Goal: Information Seeking & Learning: Learn about a topic

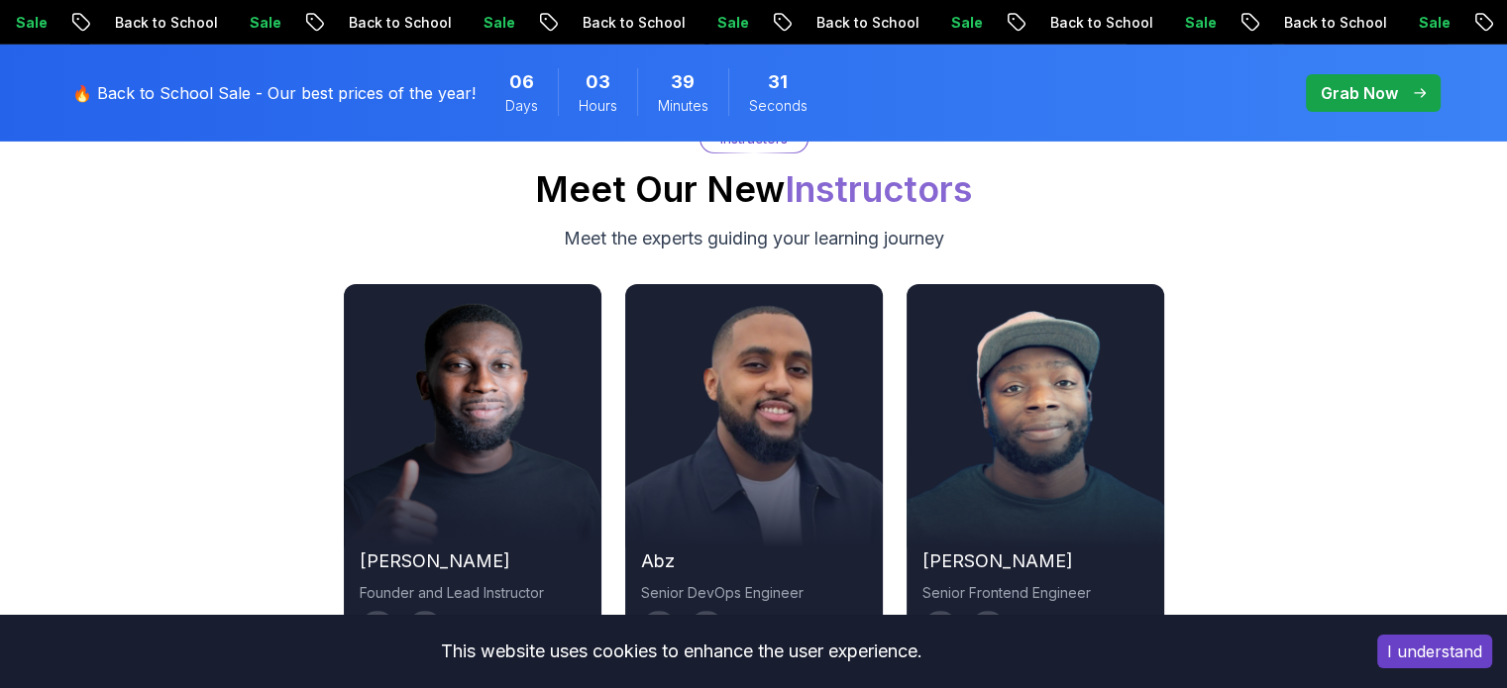
scroll to position [6815, 0]
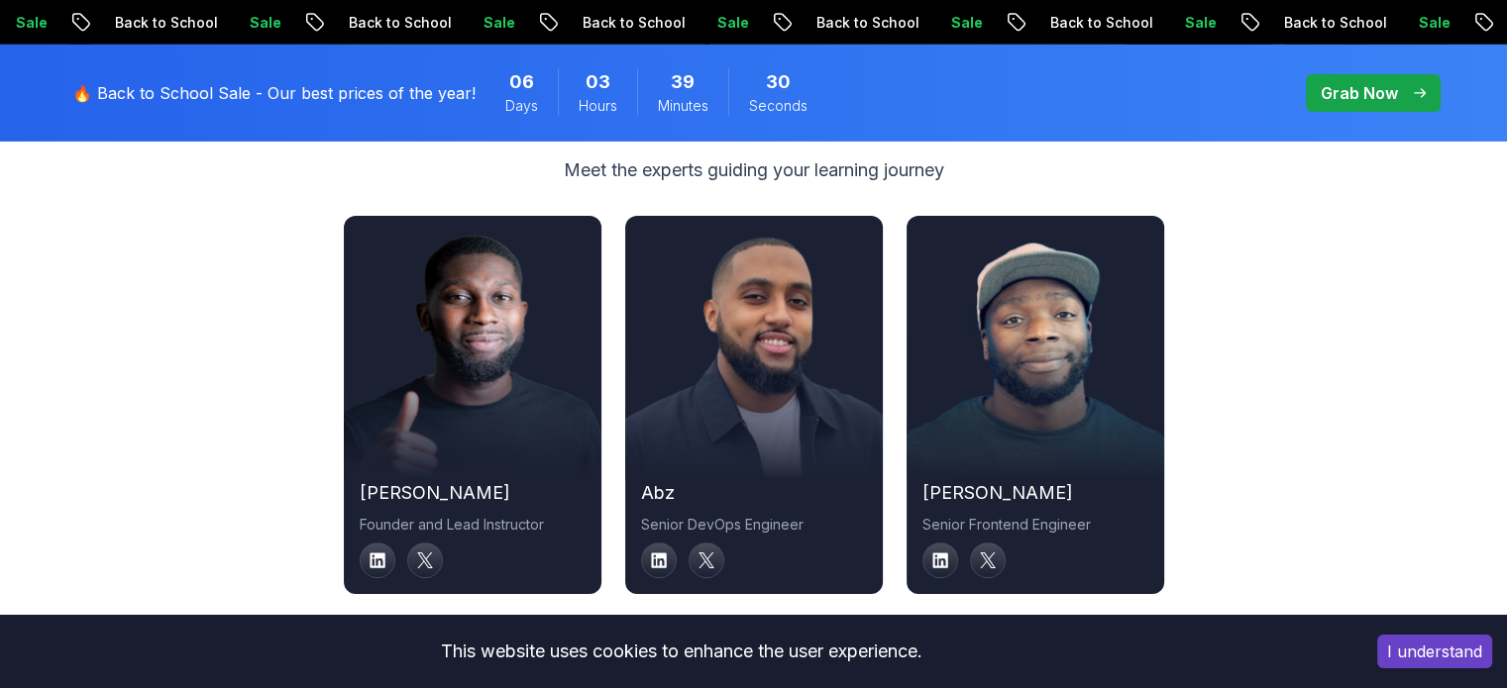
drag, startPoint x: 1515, startPoint y: 302, endPoint x: 1454, endPoint y: 664, distance: 366.7
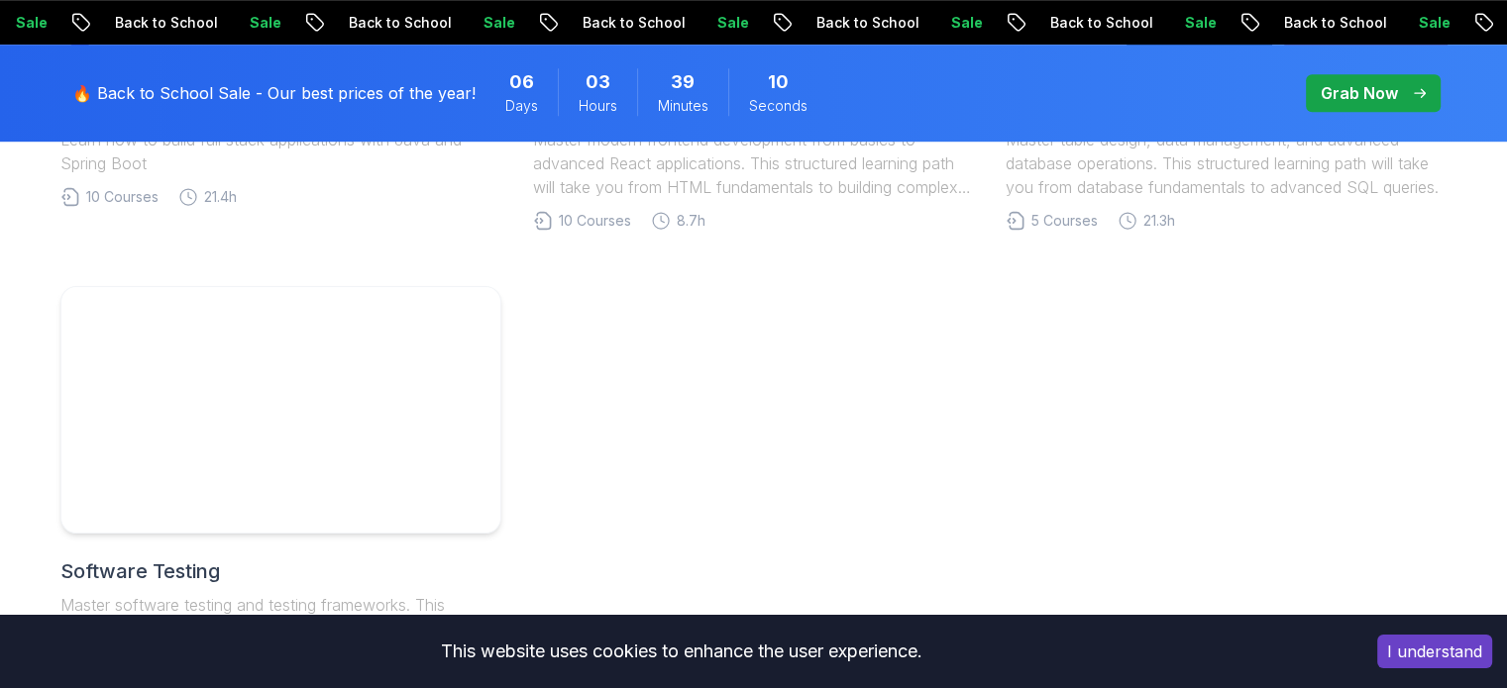
scroll to position [1229, 0]
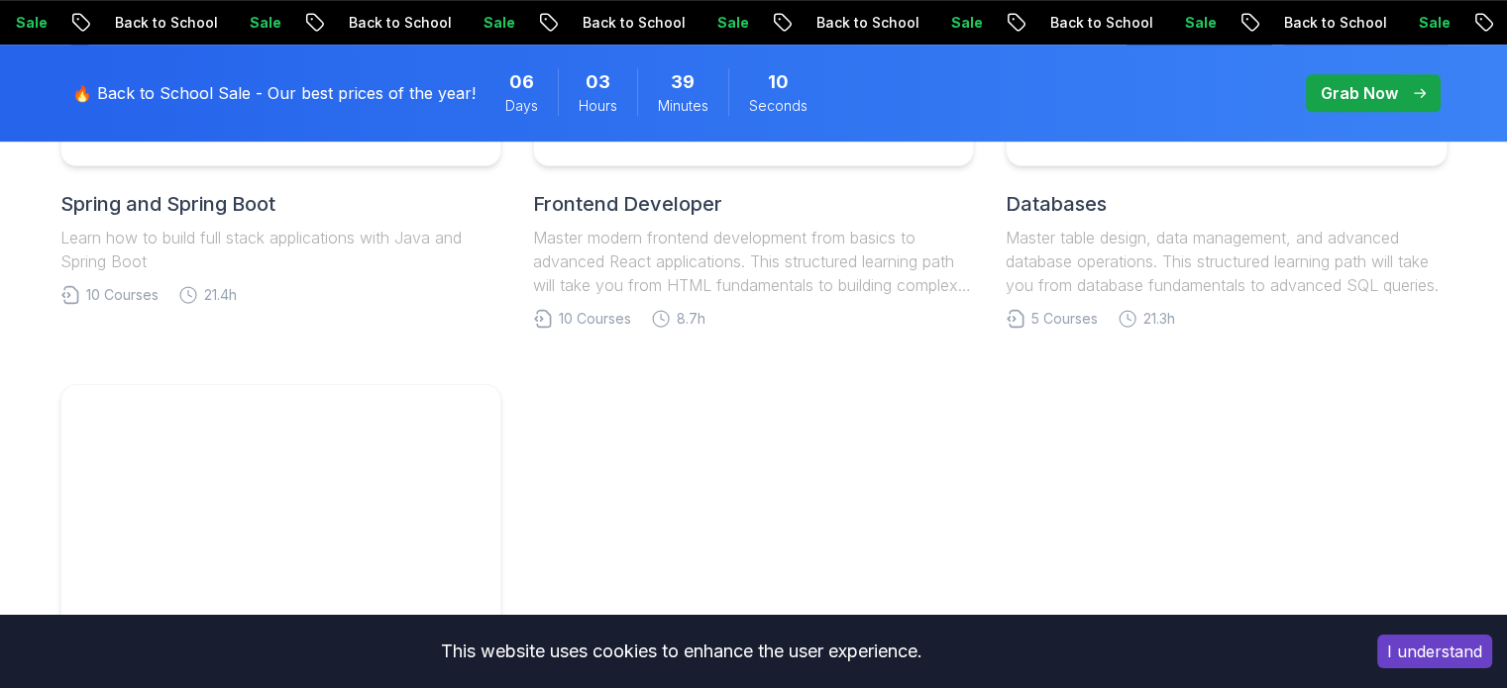
click at [281, 380] on div "Full Stack Professional v2 Master modern full-stack development with React, Nod…" at bounding box center [753, 123] width 1387 height 1341
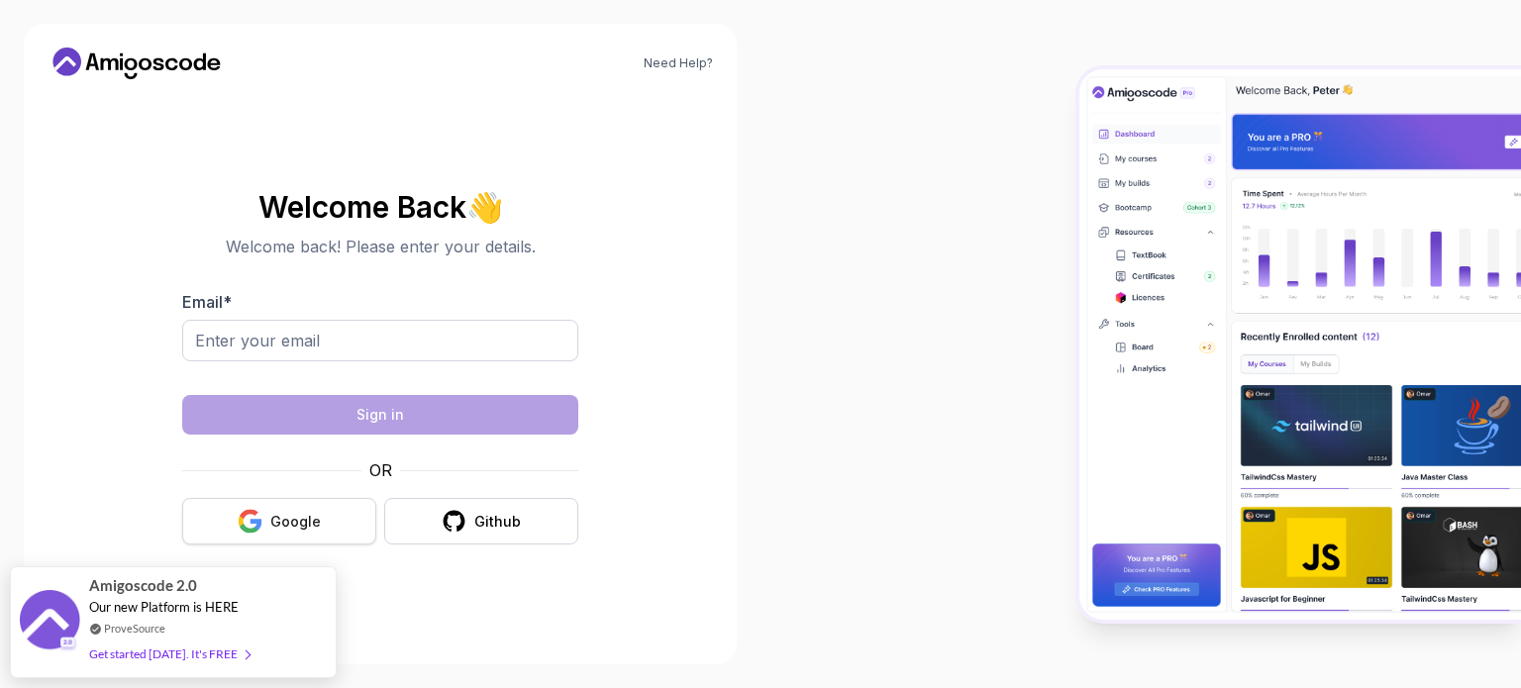
click at [335, 498] on button "Google" at bounding box center [279, 521] width 194 height 47
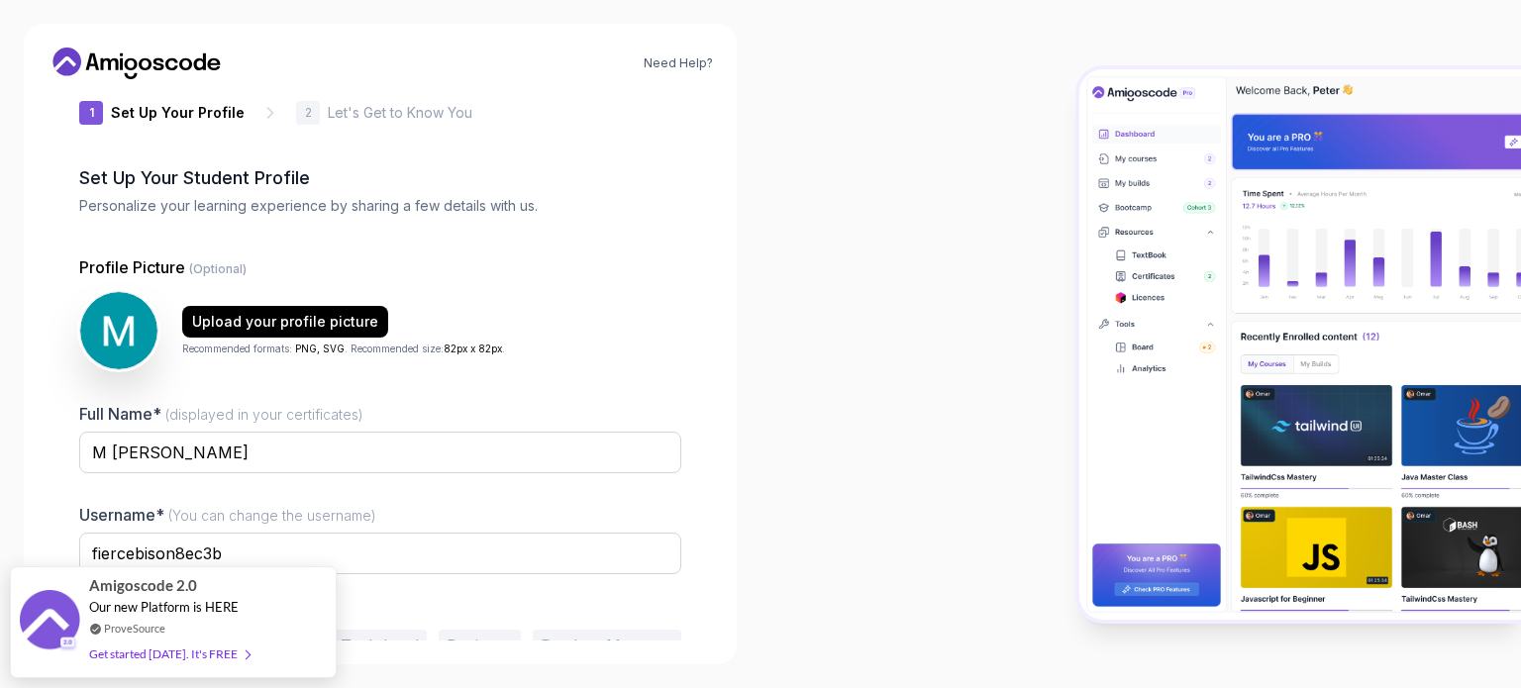
scroll to position [42, 0]
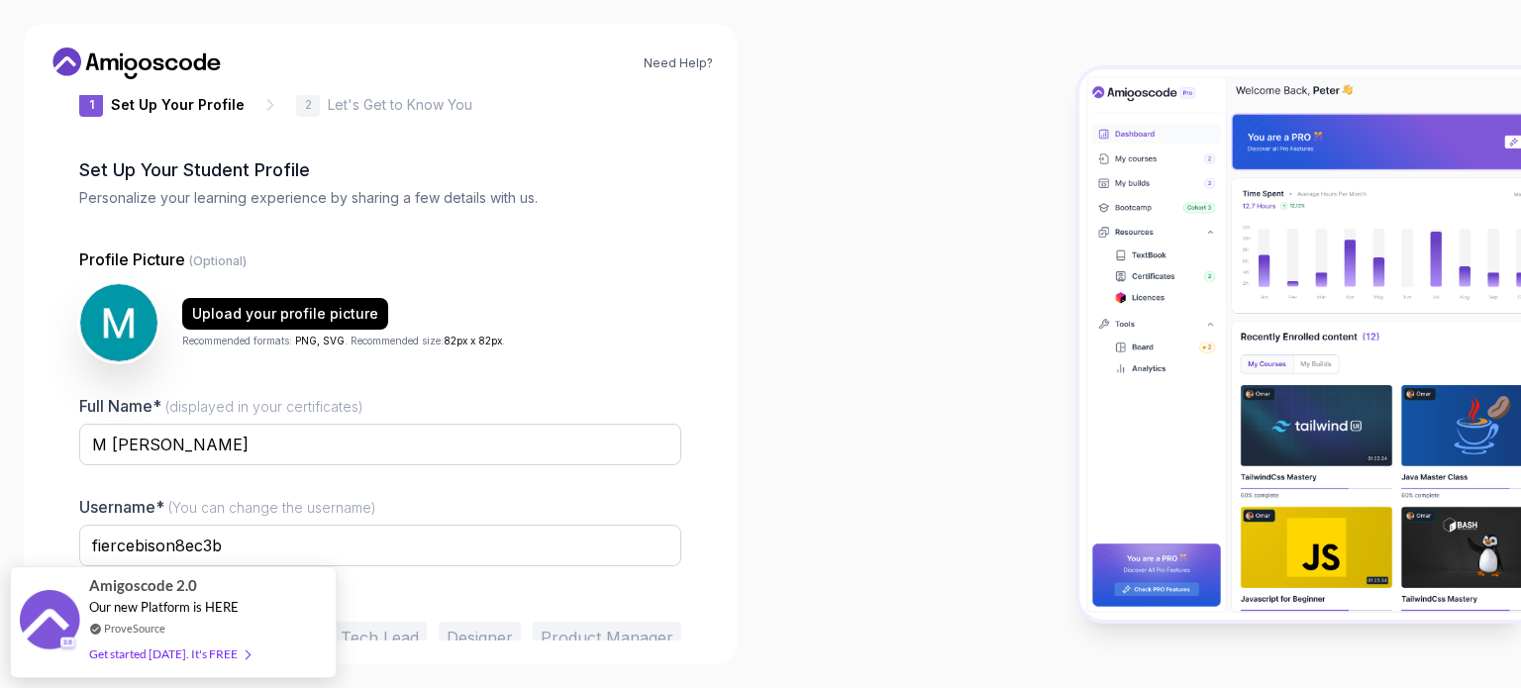
click at [146, 622] on button "Student" at bounding box center [116, 638] width 74 height 32
click at [412, 525] on input "fiercebison8ec3b" at bounding box center [380, 546] width 602 height 42
type input "f"
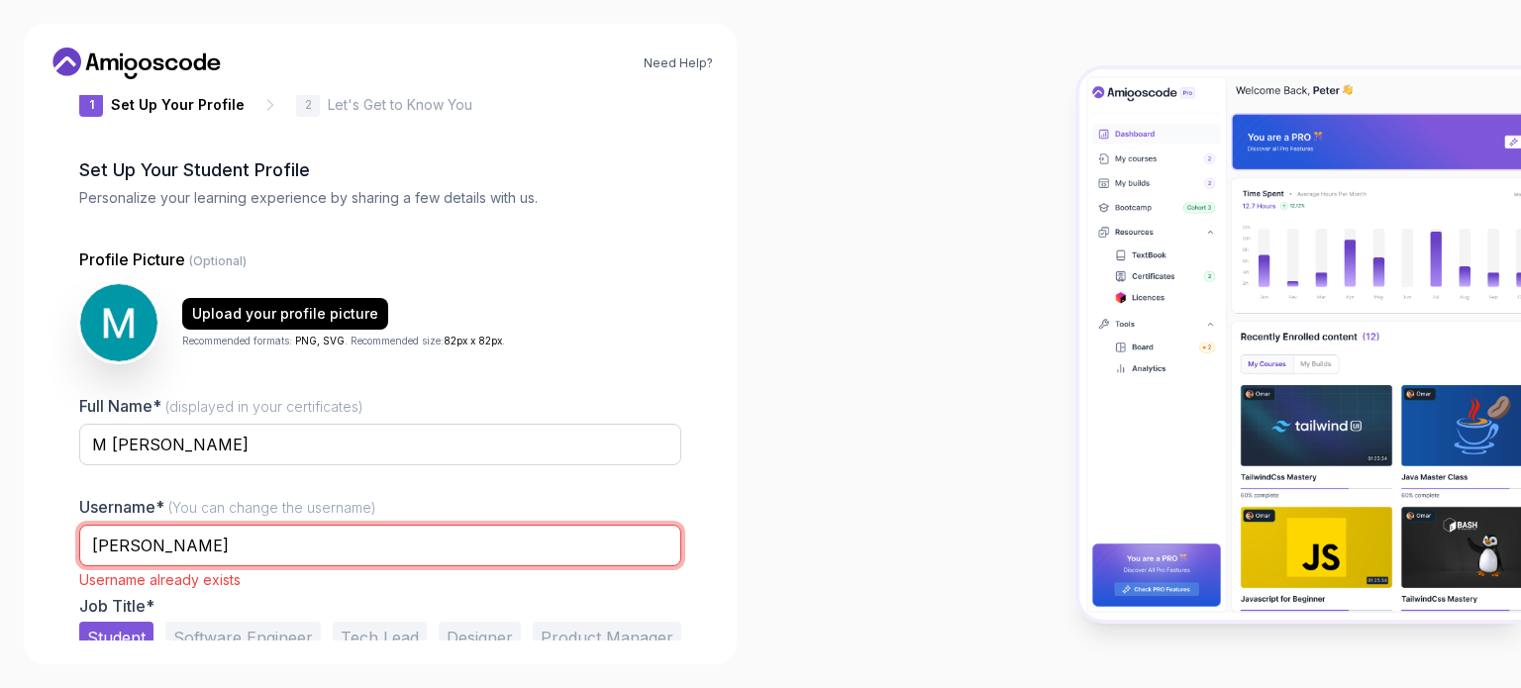
click at [315, 525] on input "[PERSON_NAME]" at bounding box center [380, 546] width 602 height 42
type input "logesh5"
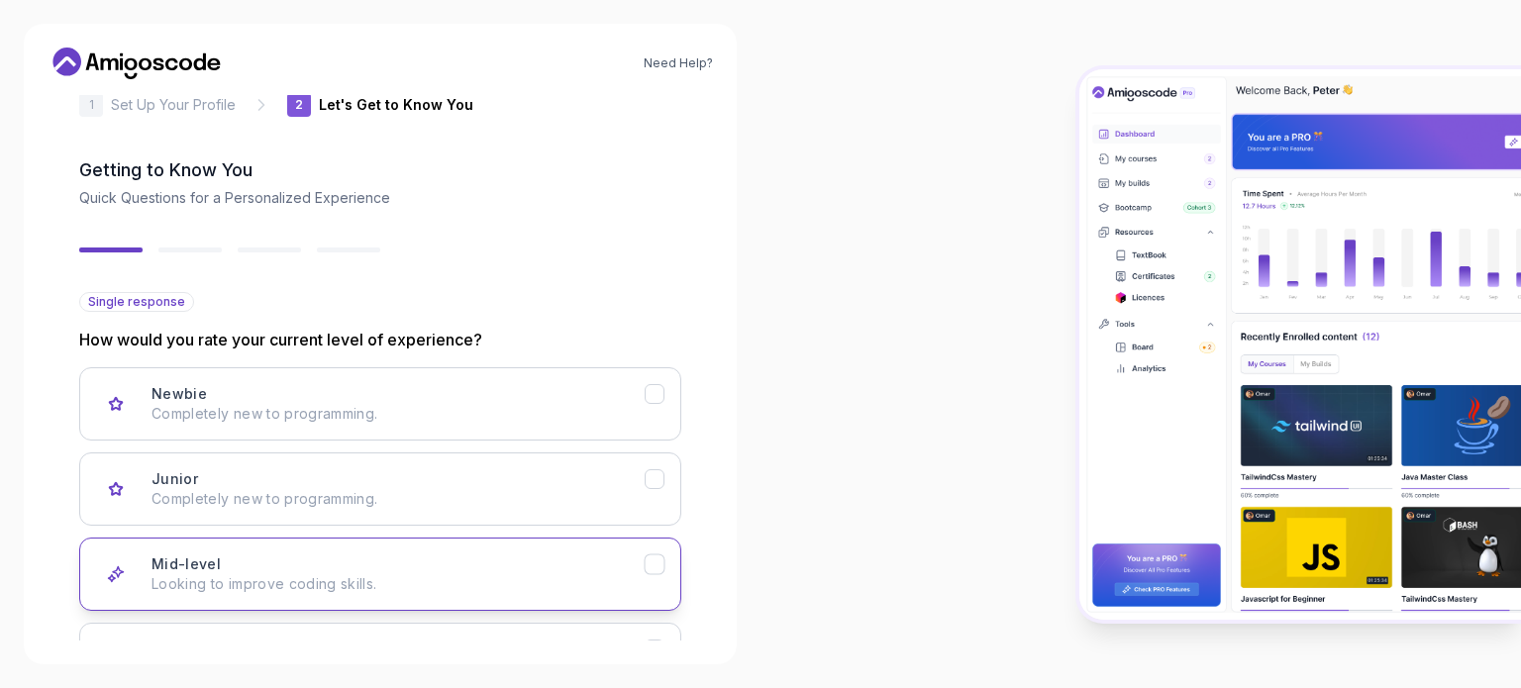
click at [528, 575] on p "Looking to improve coding skills." at bounding box center [398, 585] width 493 height 20
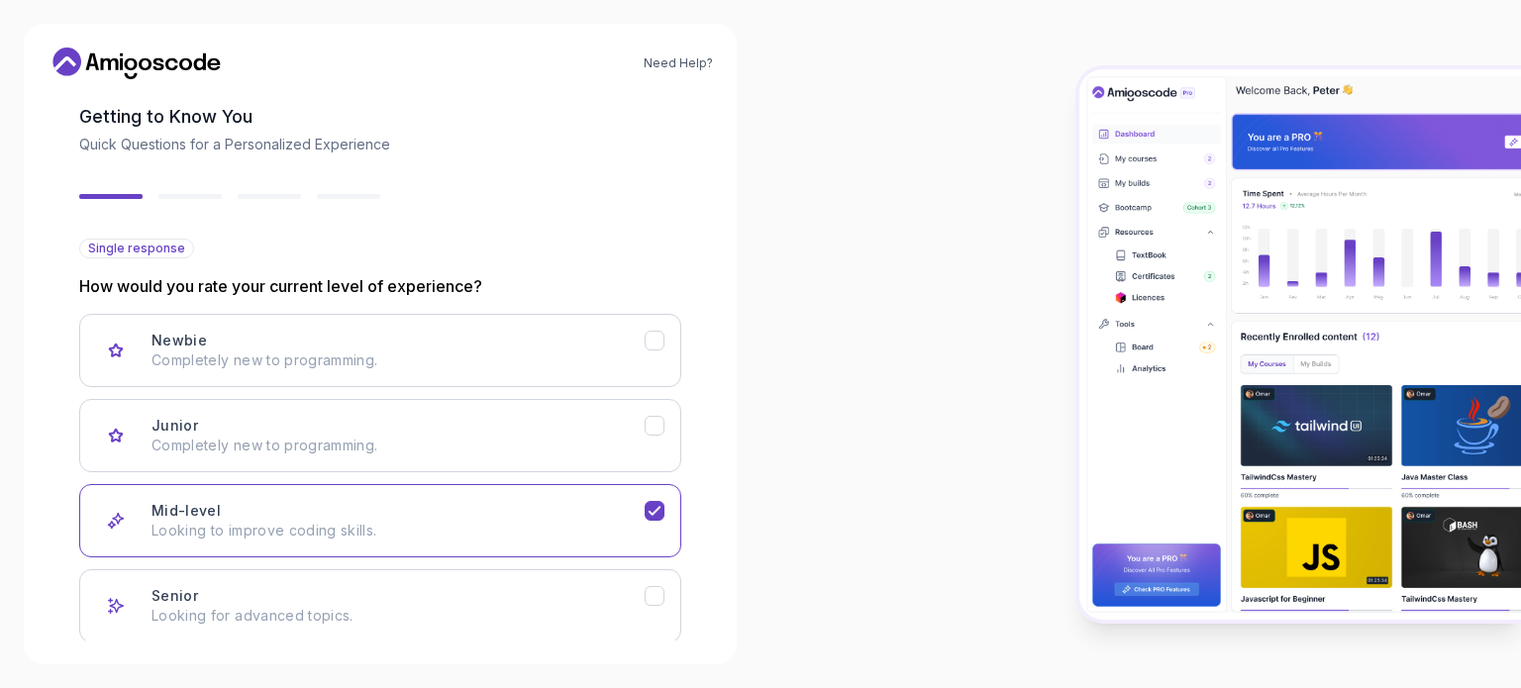
click at [596, 684] on div "Next" at bounding box center [612, 694] width 32 height 20
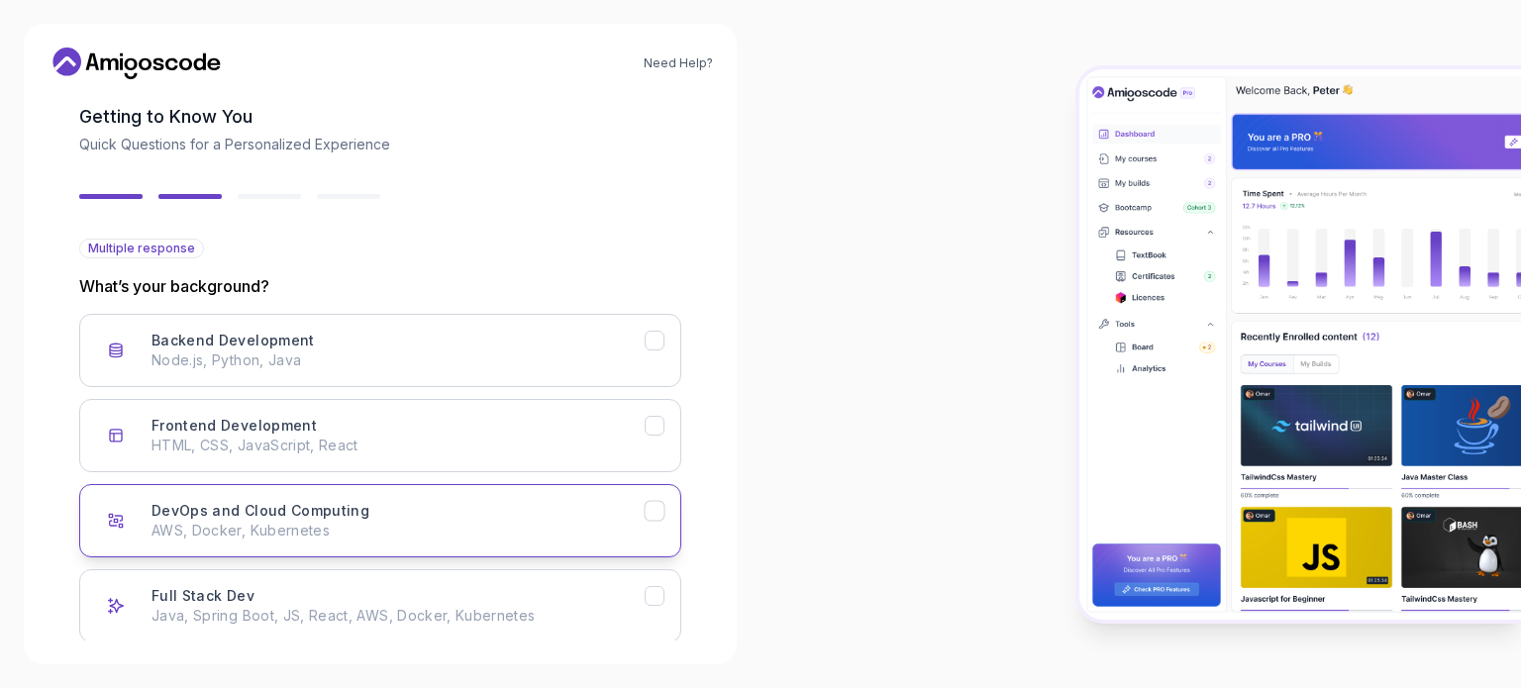
click at [646, 502] on icon "DevOps and Cloud Computing" at bounding box center [655, 511] width 19 height 19
click at [646, 587] on icon "Full Stack Dev" at bounding box center [655, 596] width 19 height 19
click at [620, 399] on button "Frontend Development HTML, CSS, JavaScript, React" at bounding box center [380, 435] width 602 height 73
click at [619, 399] on button "Frontend Development HTML, CSS, JavaScript, React" at bounding box center [380, 435] width 602 height 73
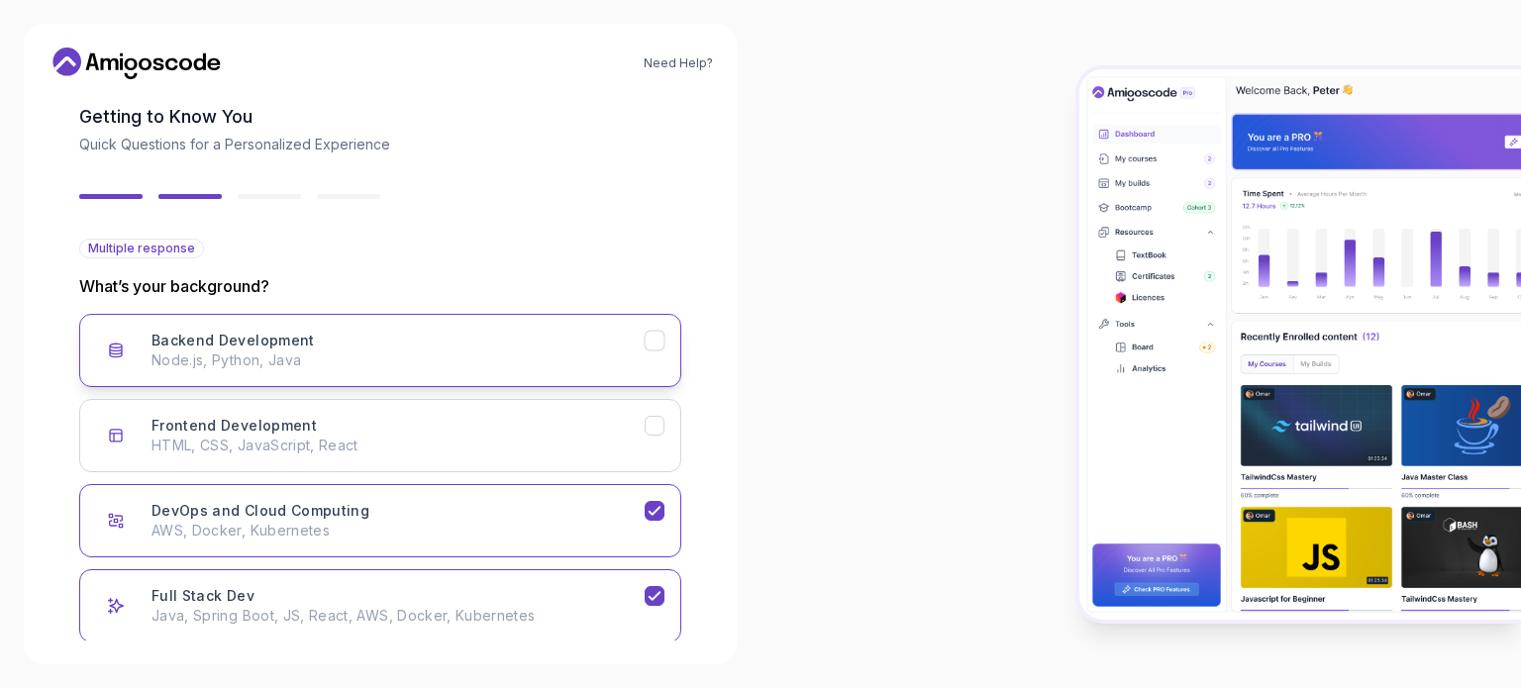
click at [618, 314] on button "Backend Development Node.js, Python, Java" at bounding box center [380, 350] width 602 height 73
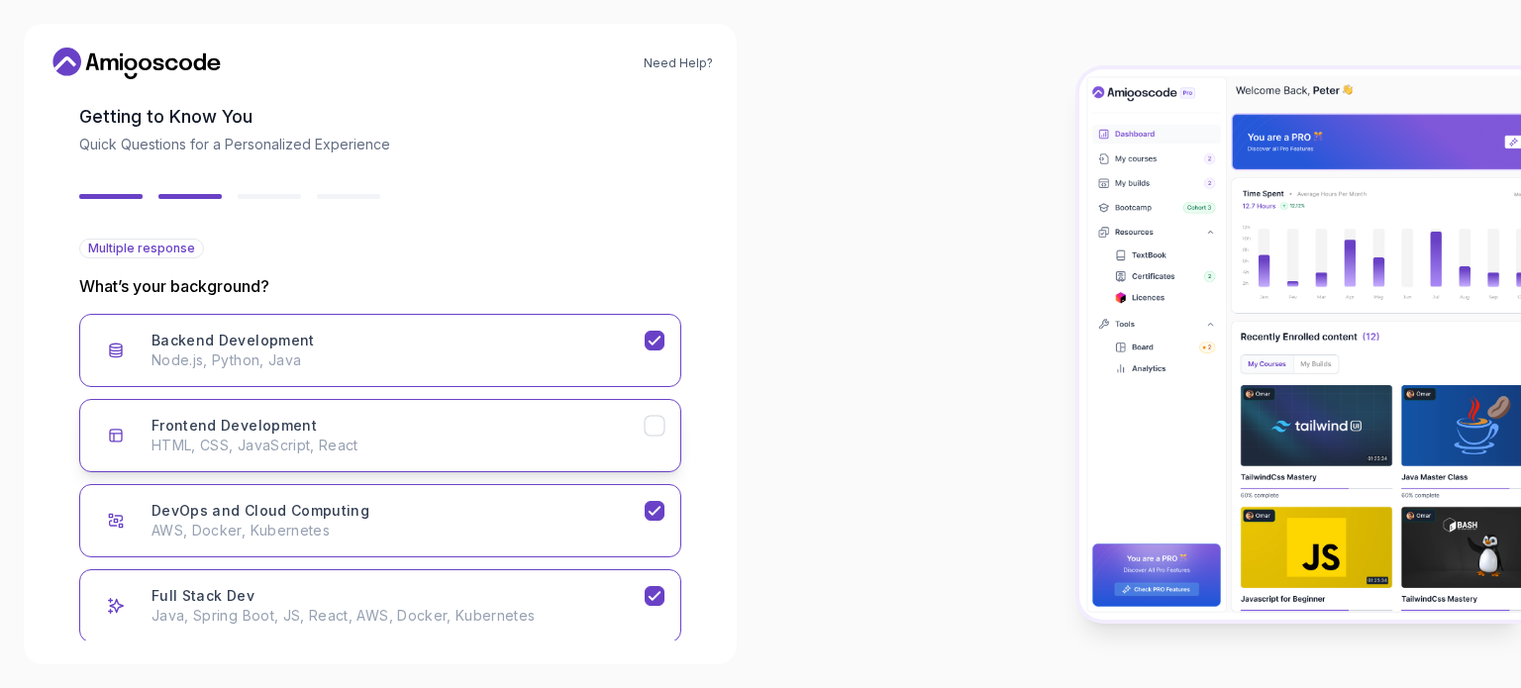
click at [646, 417] on icon "Frontend Development" at bounding box center [655, 426] width 19 height 19
click at [610, 675] on button "Next" at bounding box center [612, 695] width 139 height 40
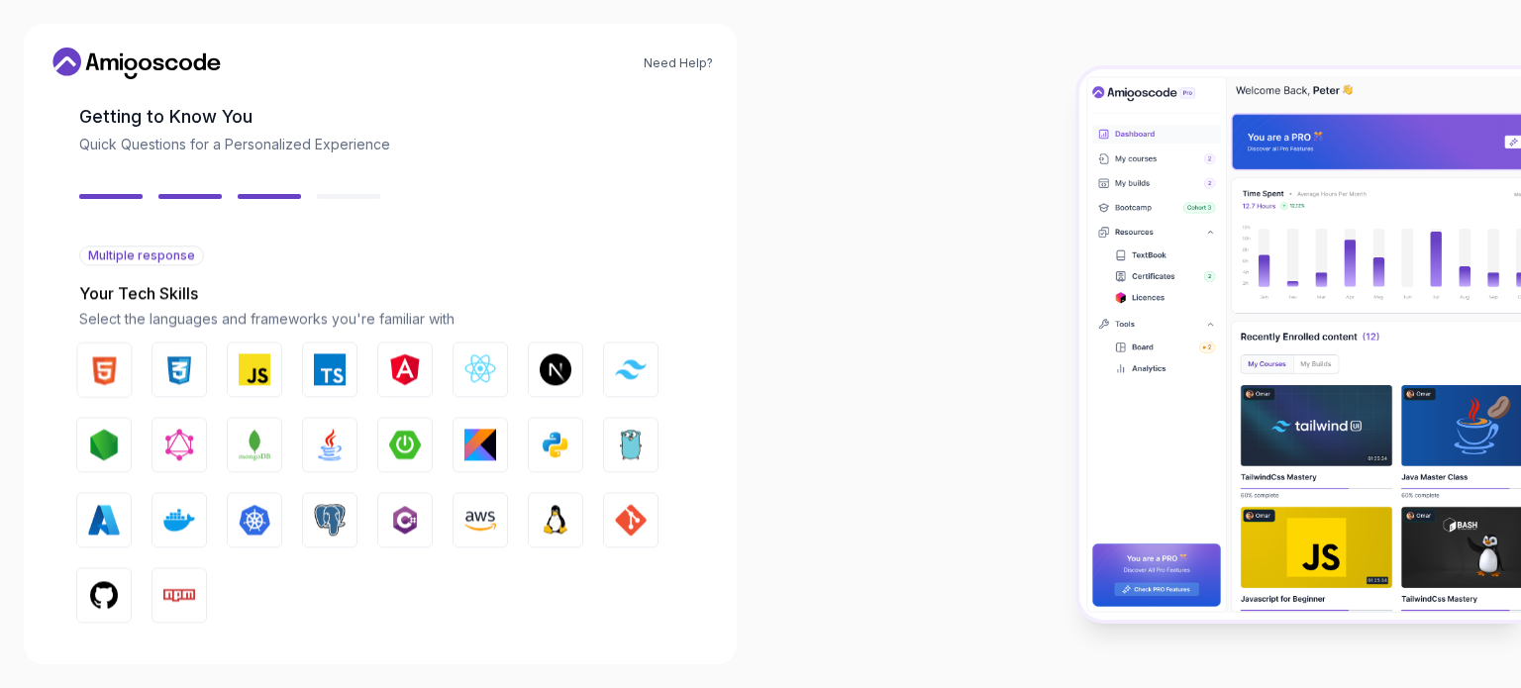
scroll to position [74, 0]
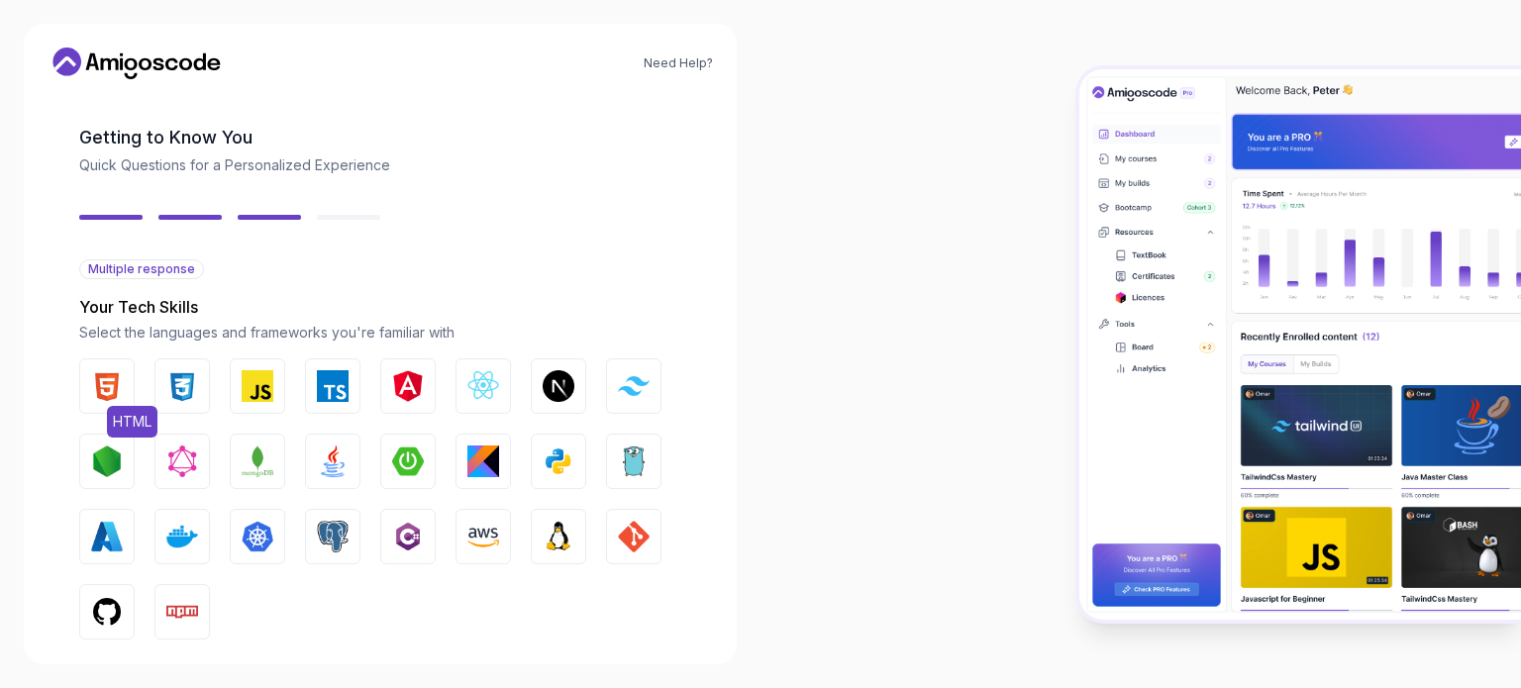
click at [123, 370] on img "button" at bounding box center [107, 386] width 32 height 32
click at [198, 370] on img "button" at bounding box center [182, 386] width 32 height 32
click at [267, 359] on button "JavaScript" at bounding box center [257, 386] width 55 height 55
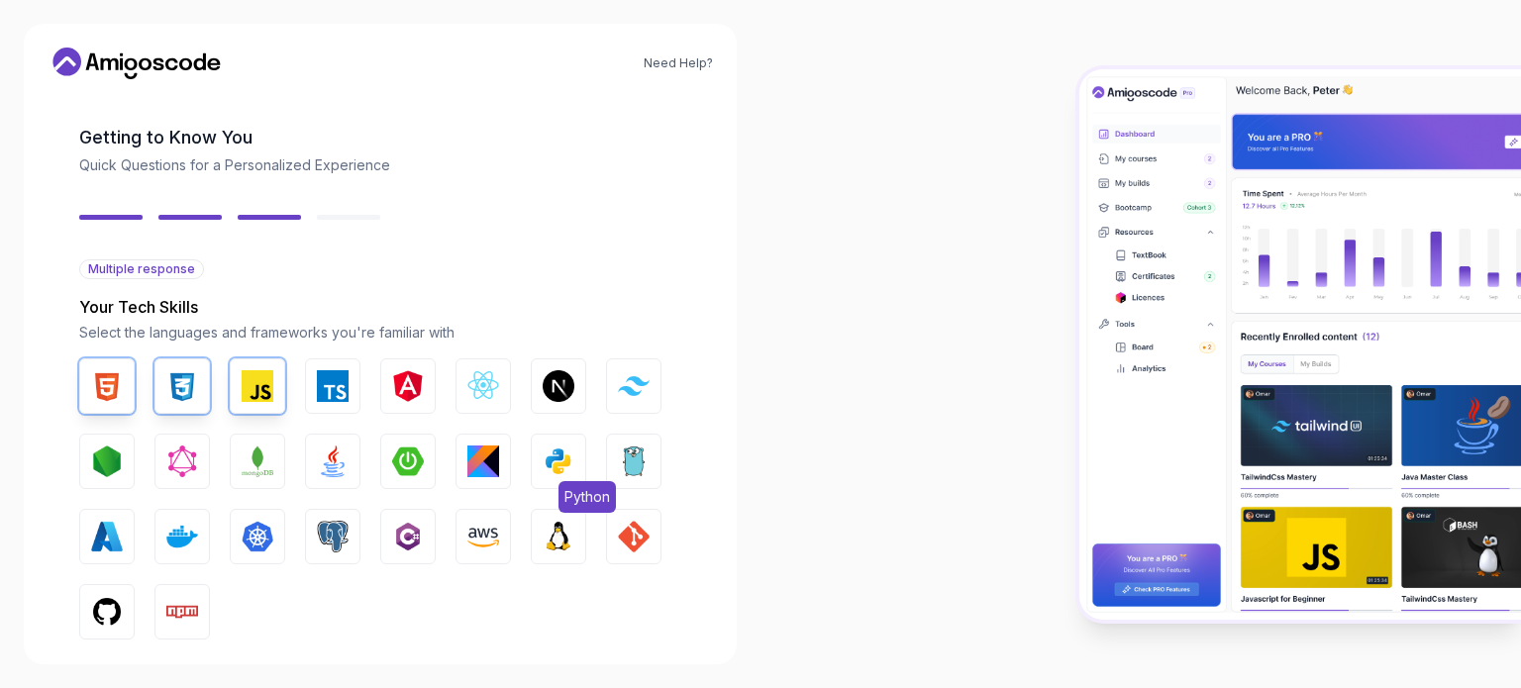
click at [543, 446] on img "button" at bounding box center [559, 462] width 32 height 32
click at [345, 446] on img "button" at bounding box center [333, 462] width 32 height 32
click at [297, 414] on div "HTML CSS JavaScript TypeScript Angular React.js Next.js Tailwind CSS Node.js Gr…" at bounding box center [380, 499] width 602 height 281
click at [273, 446] on img "button" at bounding box center [258, 462] width 32 height 32
click at [194, 521] on img "button" at bounding box center [182, 537] width 32 height 32
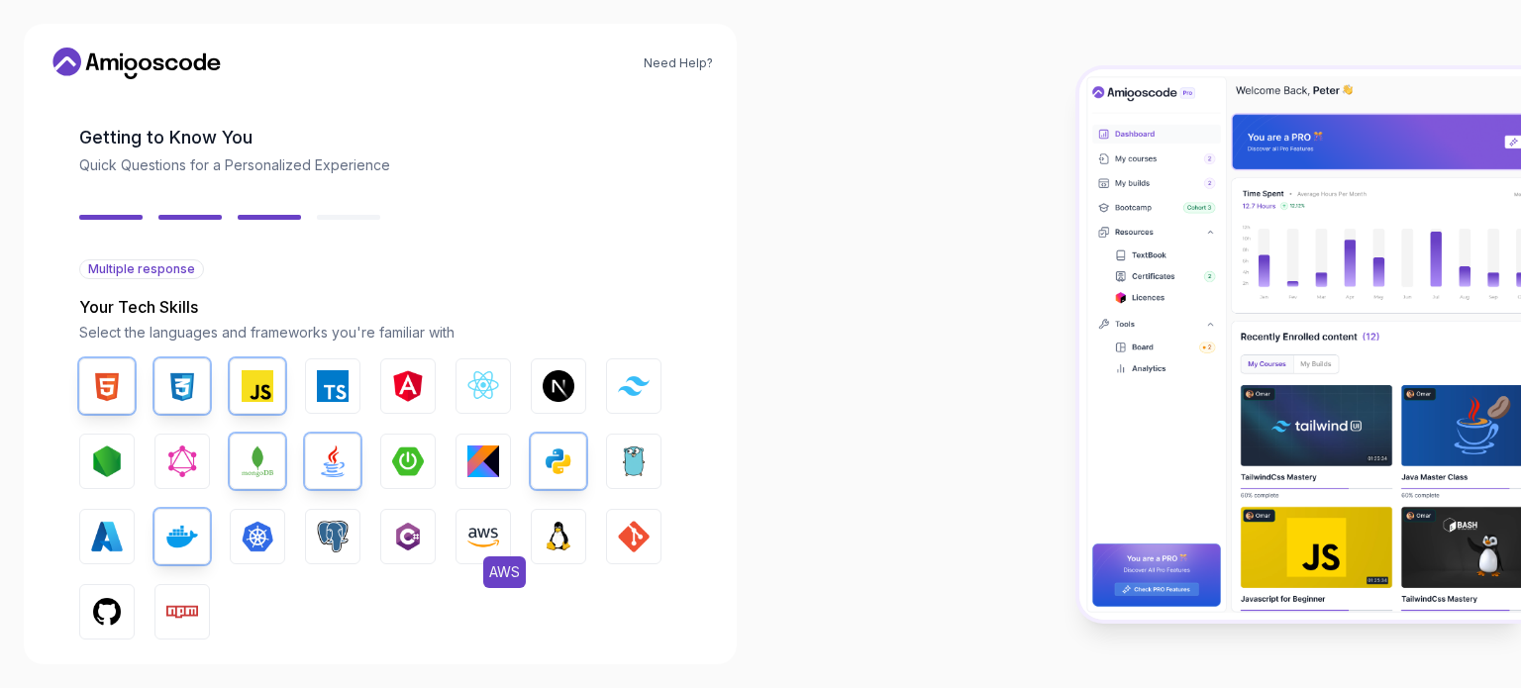
click at [472, 521] on img "button" at bounding box center [484, 537] width 32 height 32
click at [543, 521] on img "button" at bounding box center [559, 537] width 32 height 32
click at [544, 521] on img "button" at bounding box center [559, 537] width 32 height 32
click at [618, 521] on img "button" at bounding box center [634, 537] width 32 height 32
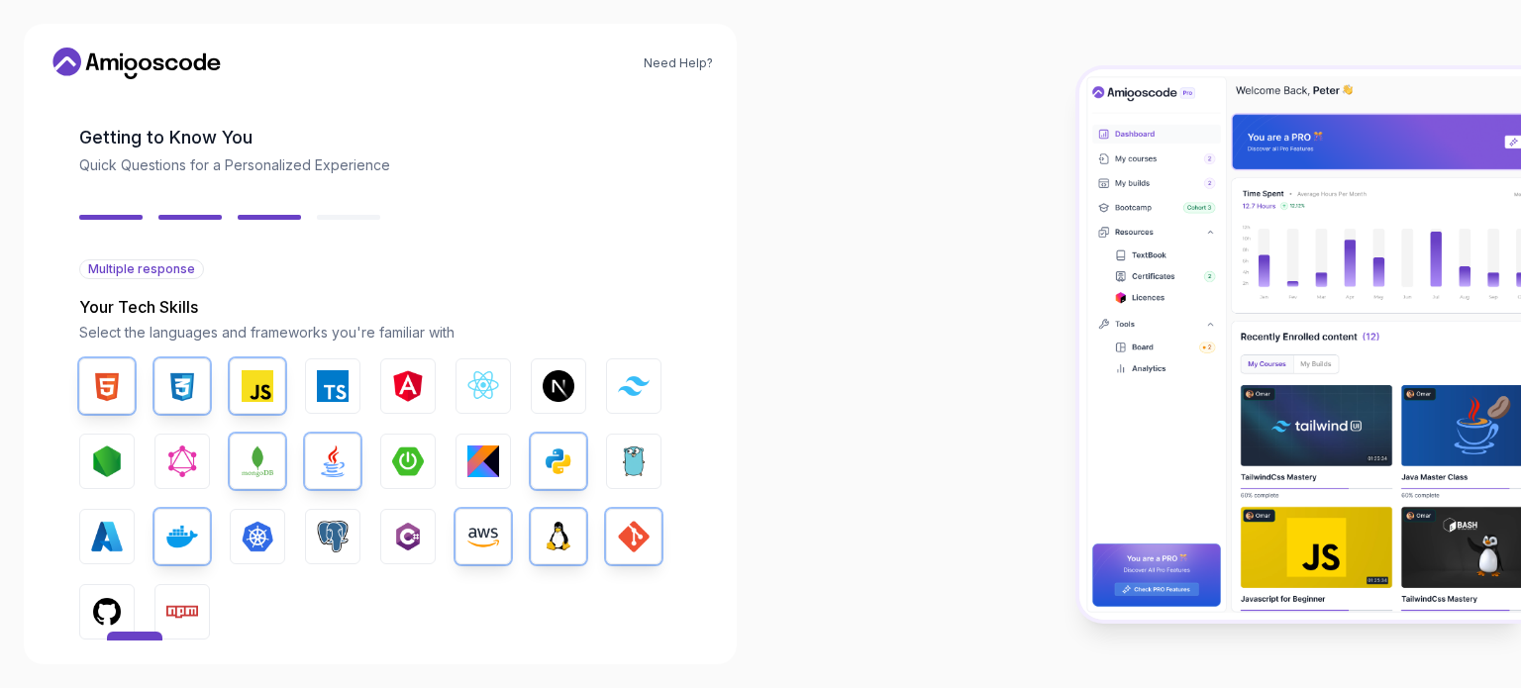
click at [123, 596] on img "button" at bounding box center [107, 612] width 32 height 32
click at [596, 681] on div "Next" at bounding box center [612, 691] width 32 height 20
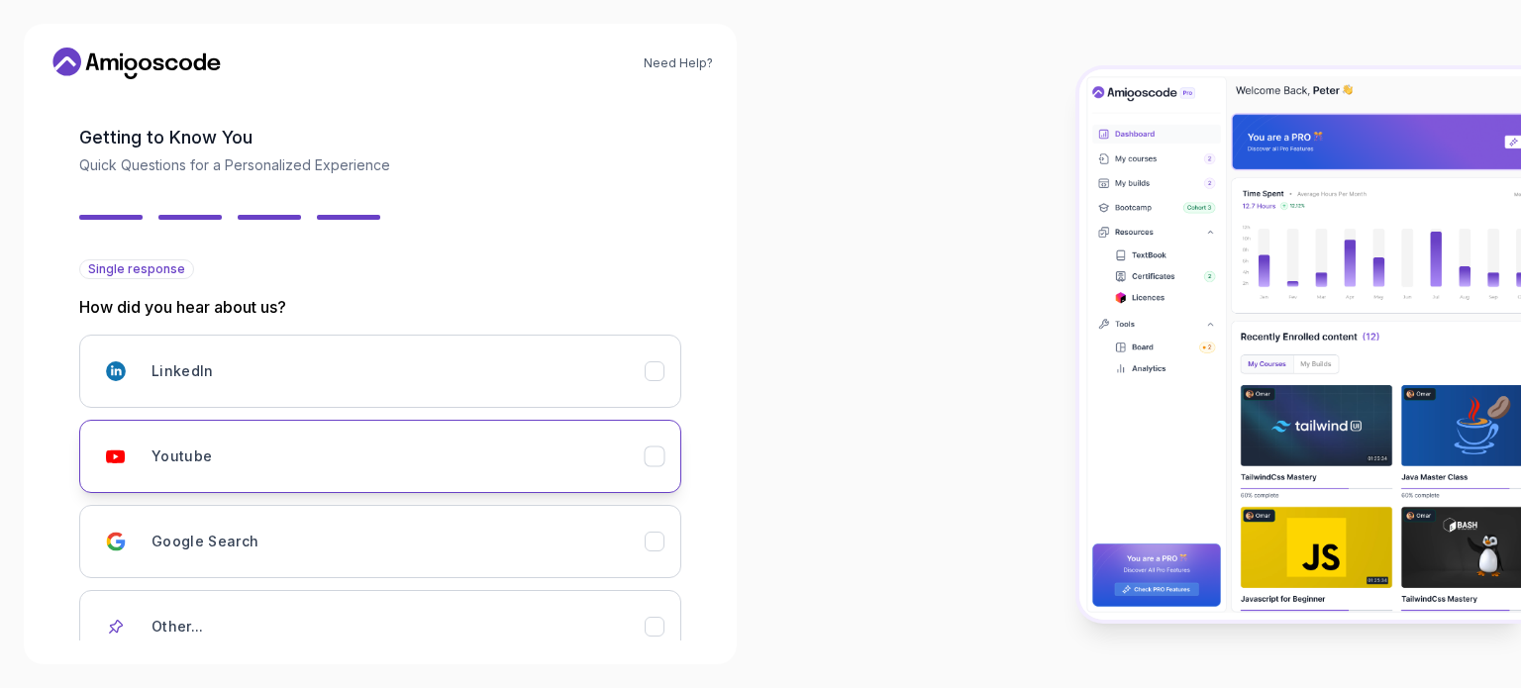
click at [394, 437] on div "Youtube" at bounding box center [398, 457] width 493 height 40
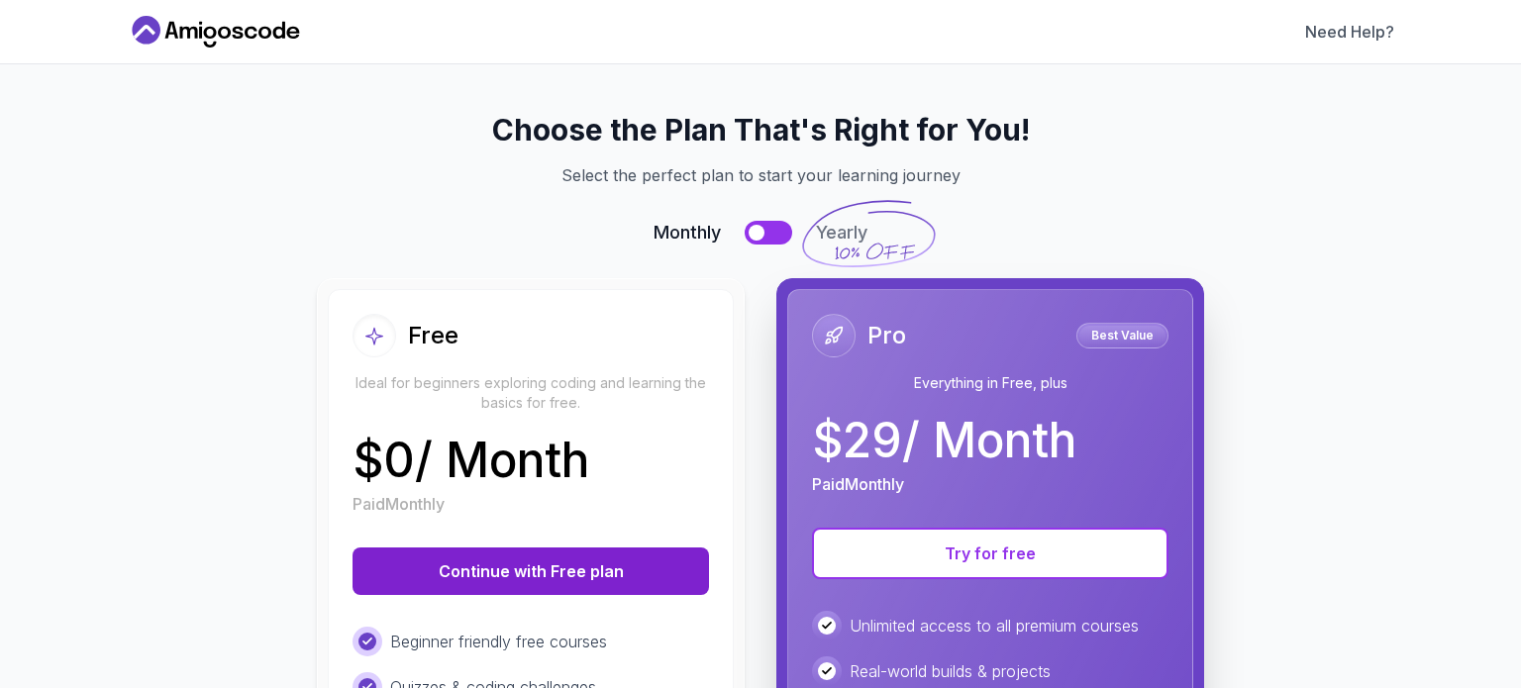
scroll to position [338, 0]
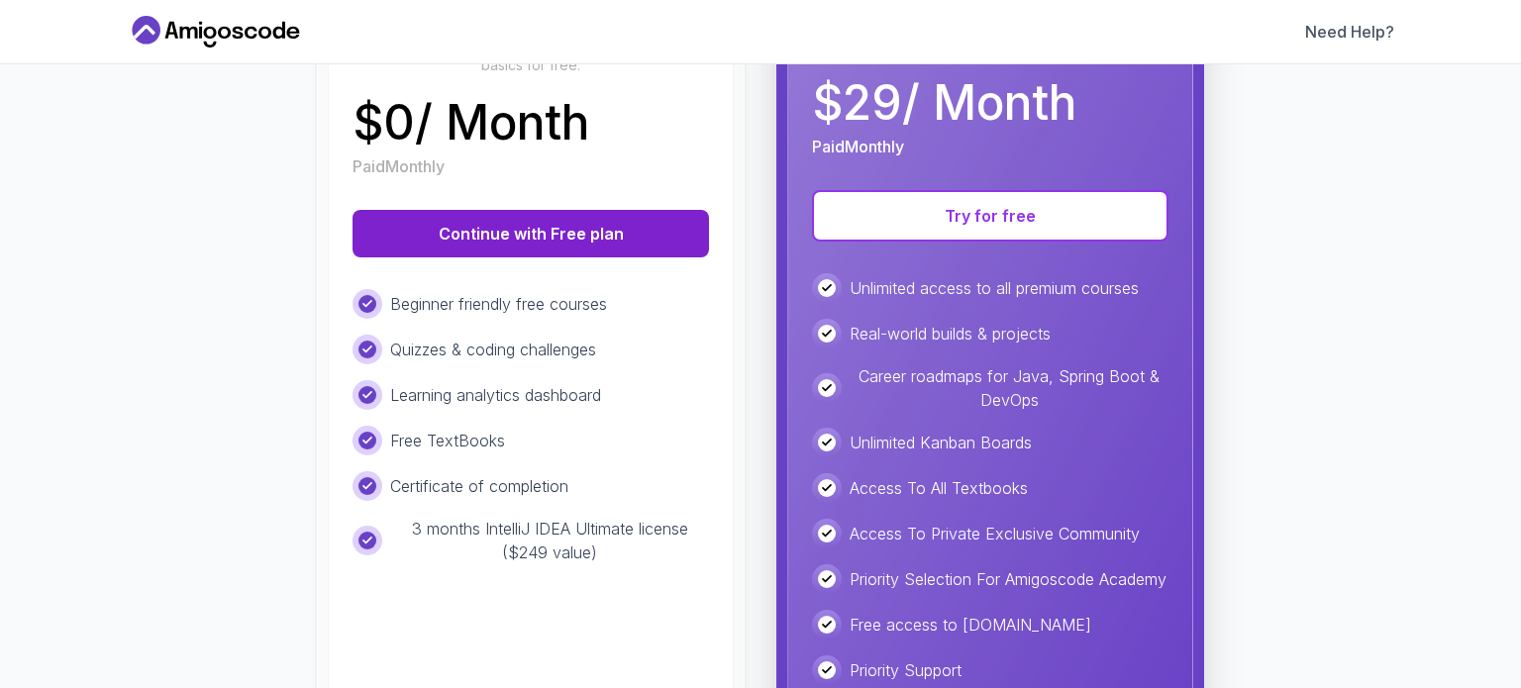
click at [497, 210] on button "Continue with Free plan" at bounding box center [531, 234] width 357 height 48
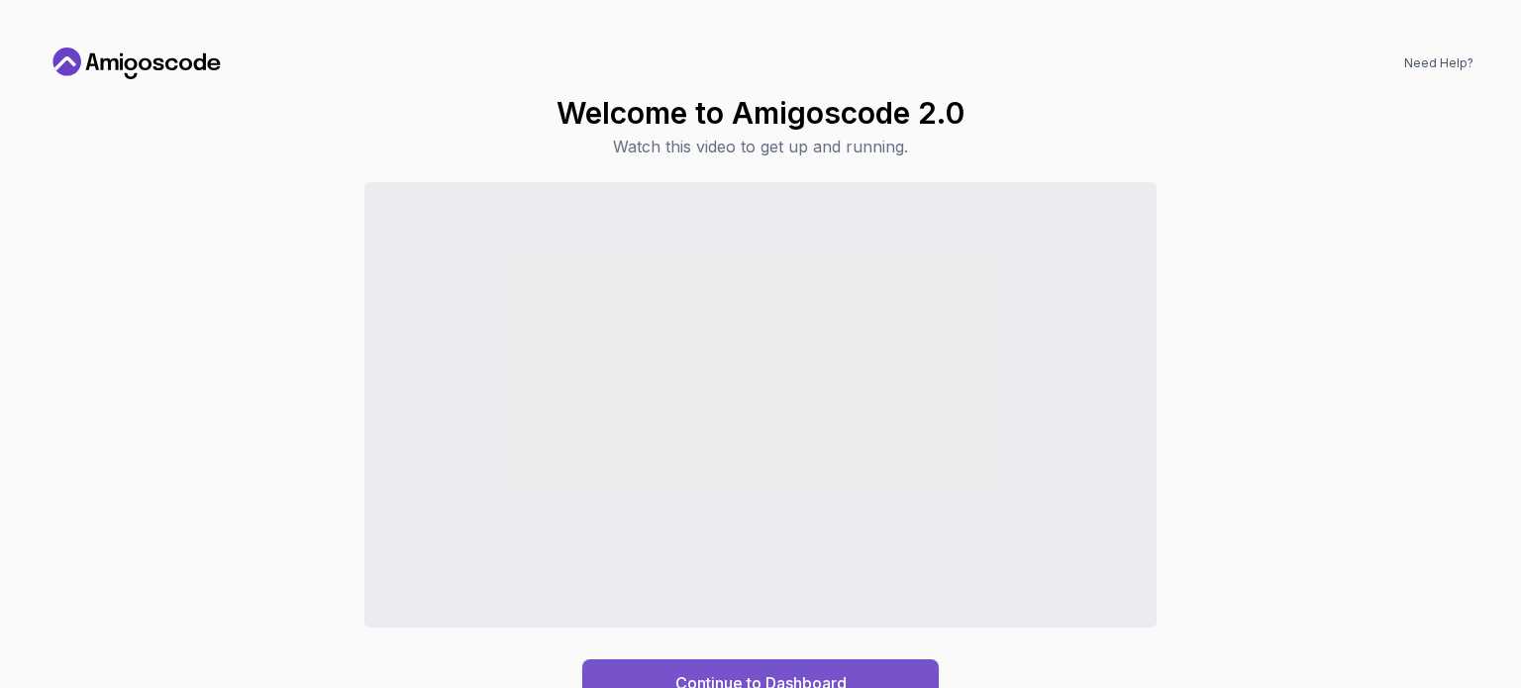
click at [757, 672] on div "Continue to Dashboard" at bounding box center [761, 684] width 171 height 24
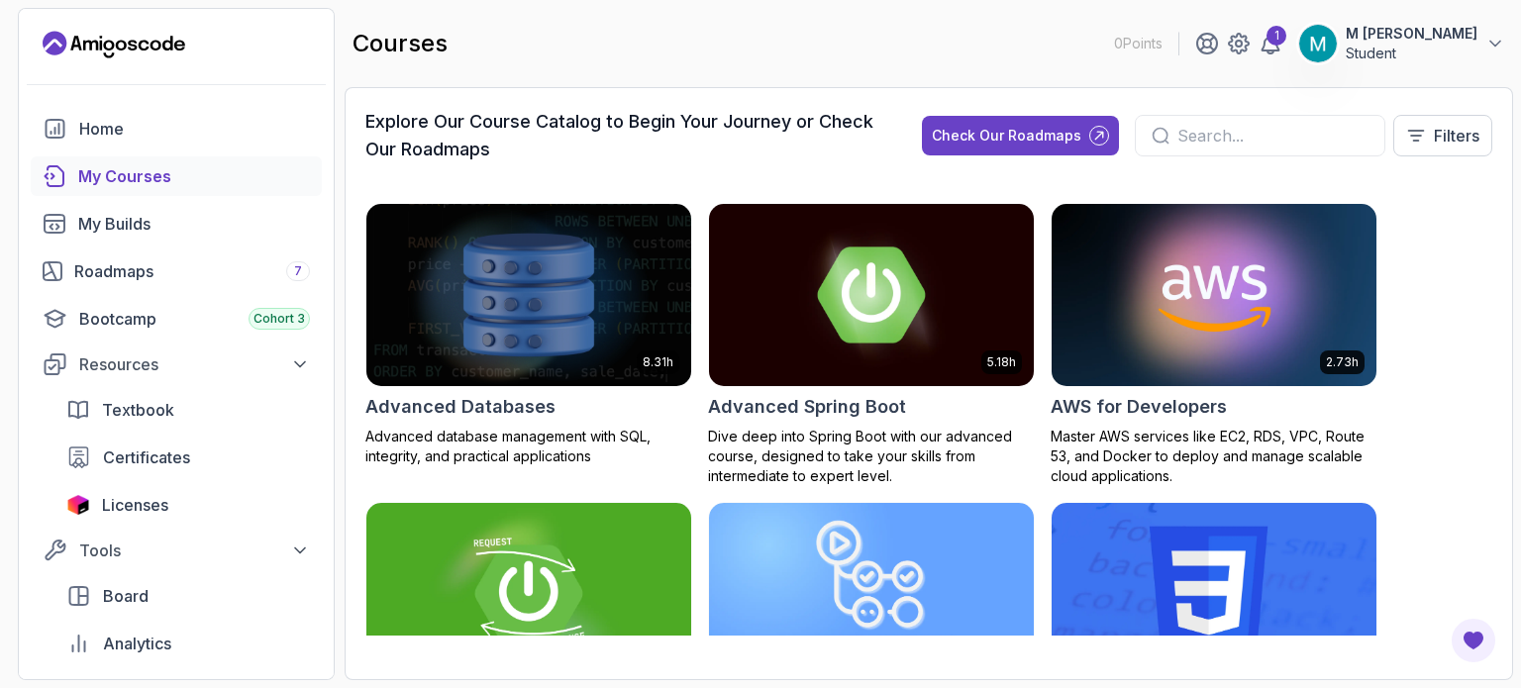
click at [1169, 129] on icon at bounding box center [1161, 136] width 15 height 15
click at [1245, 124] on input "text" at bounding box center [1273, 136] width 191 height 24
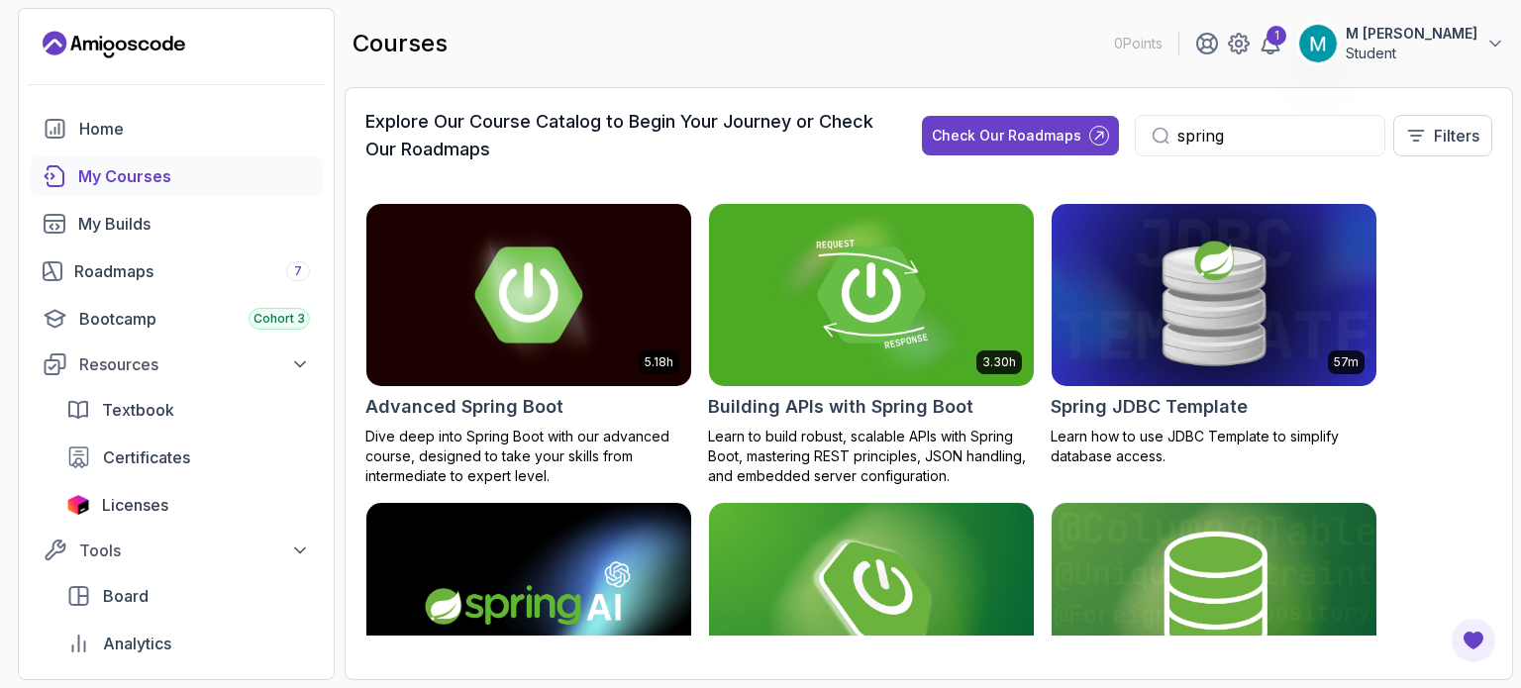
scroll to position [378, 0]
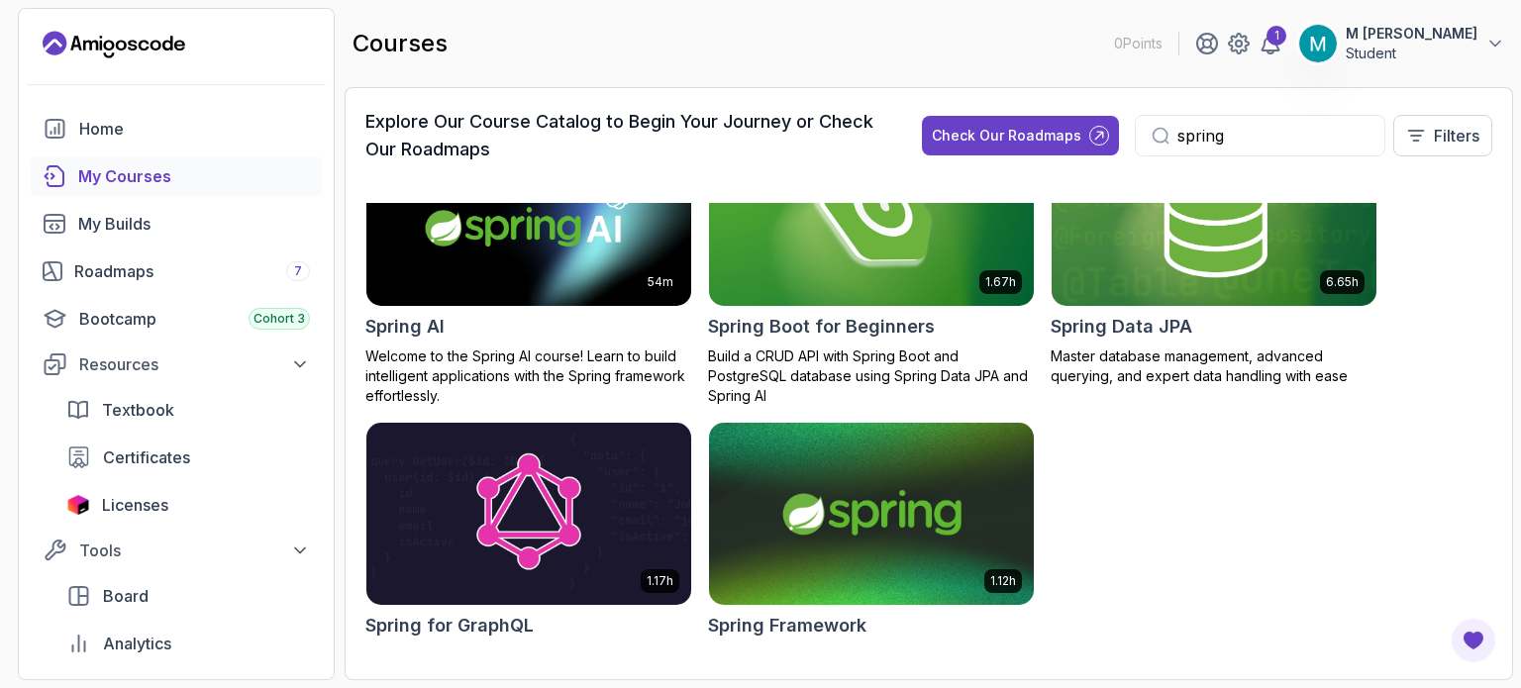
type input "spring"
click at [860, 422] on img at bounding box center [871, 514] width 341 height 191
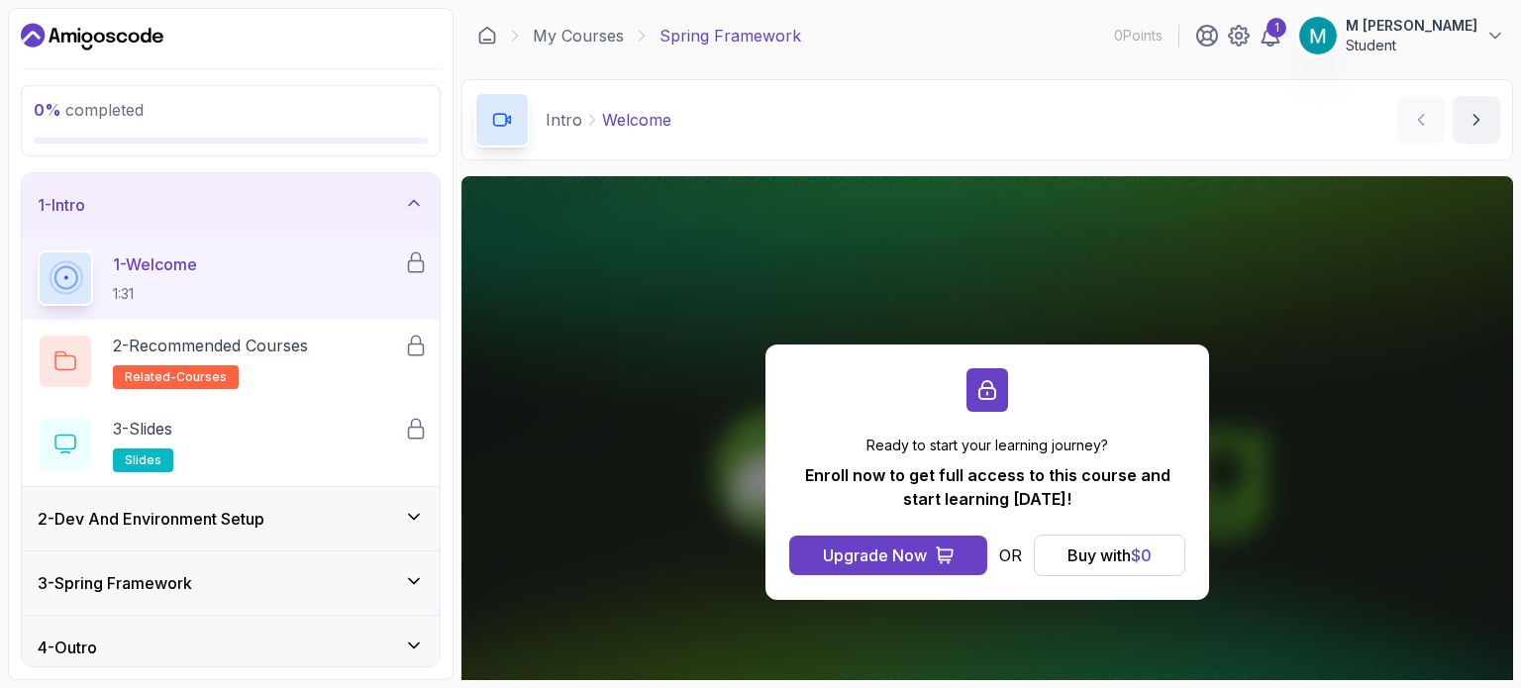
click at [409, 507] on icon at bounding box center [414, 517] width 20 height 20
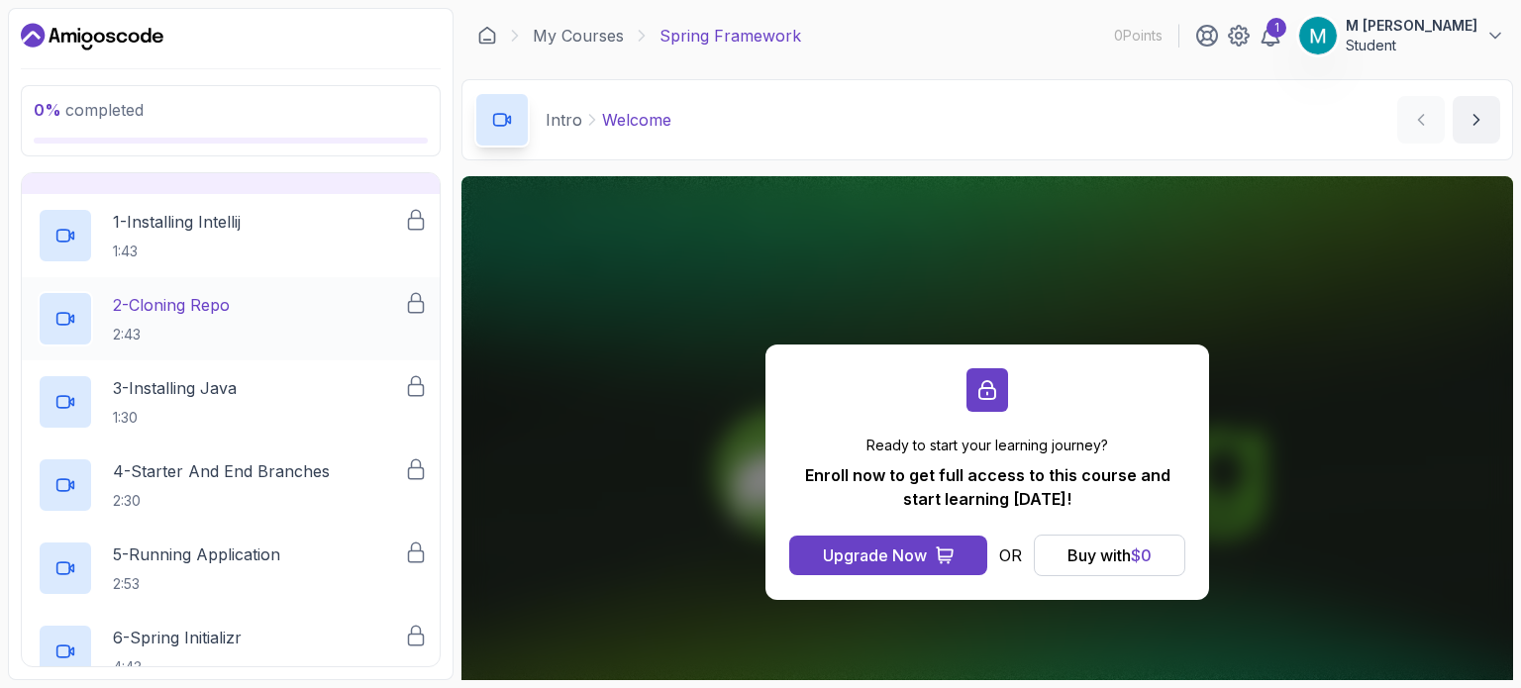
scroll to position [147, 0]
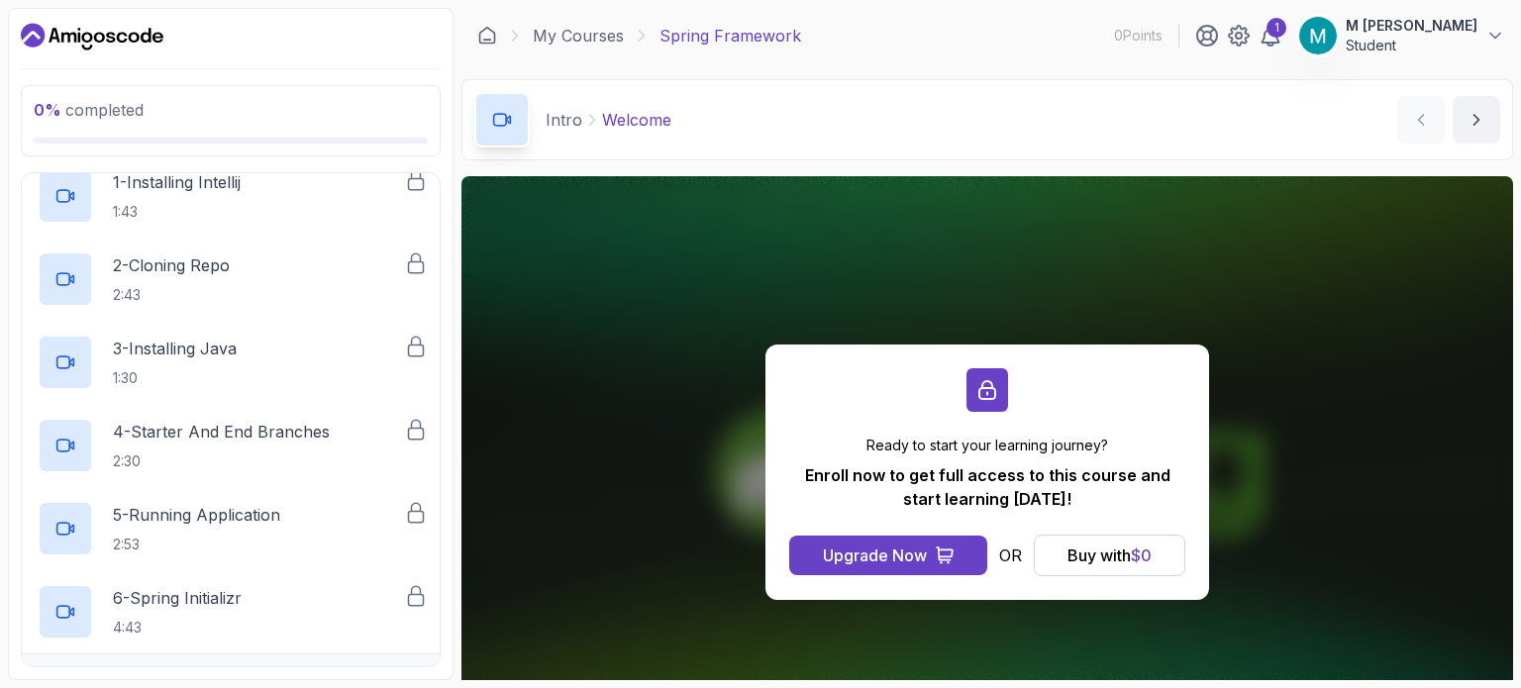
click at [429, 655] on div "3 - Spring Framework" at bounding box center [231, 686] width 418 height 63
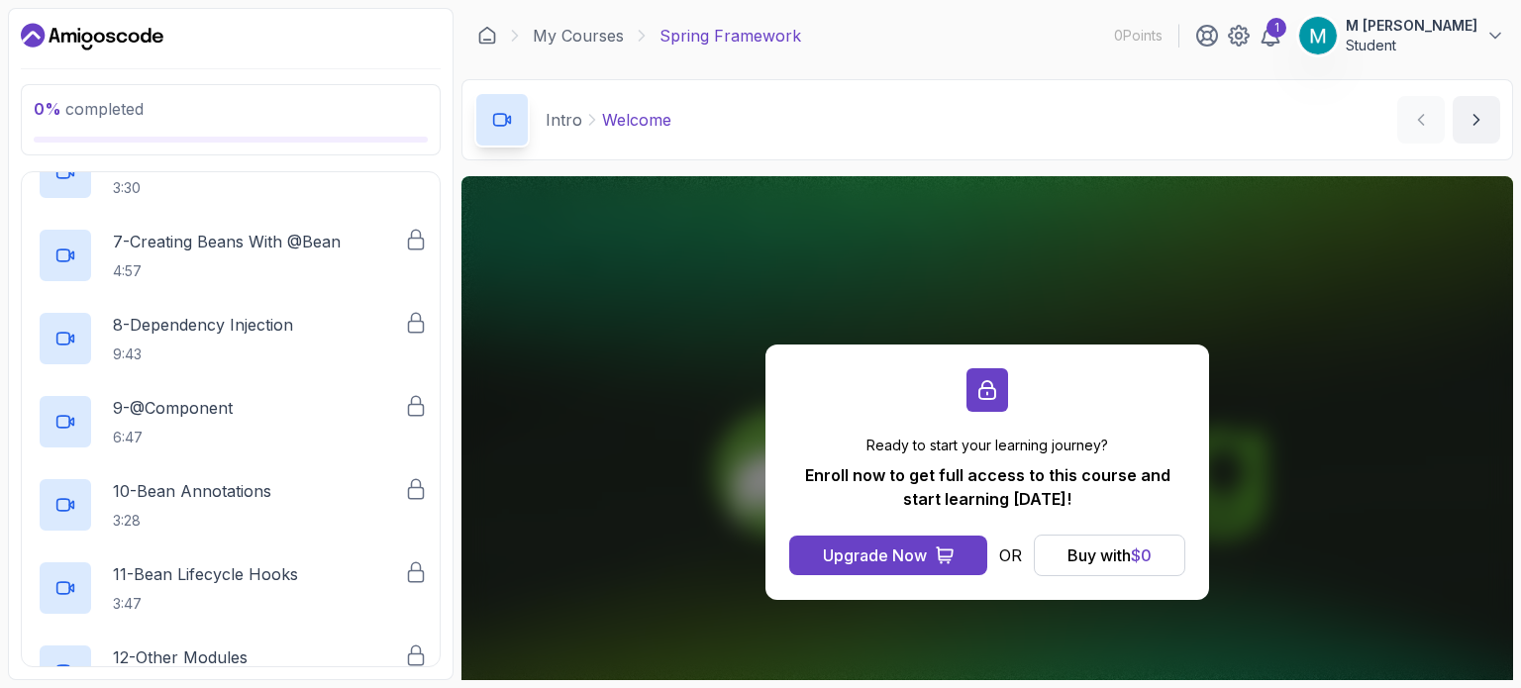
scroll to position [728, 0]
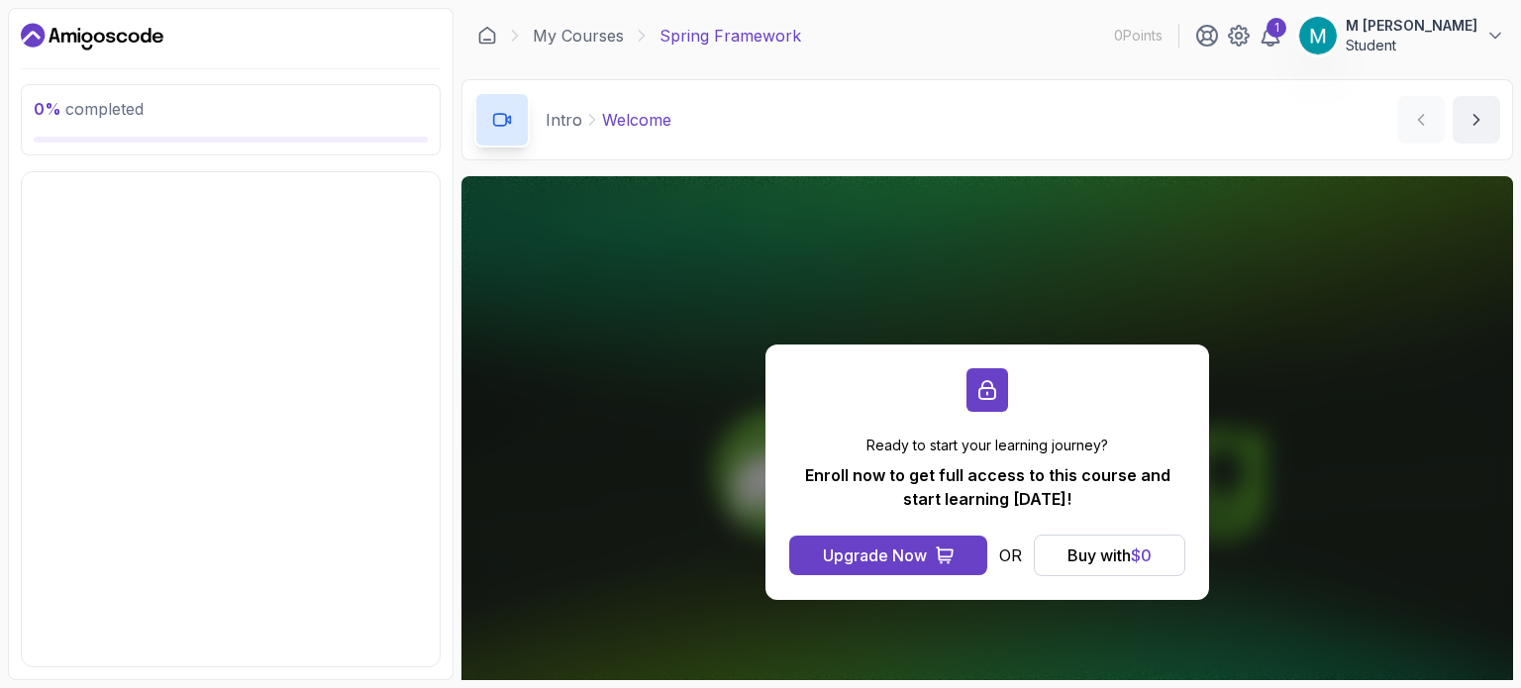
scroll to position [0, 0]
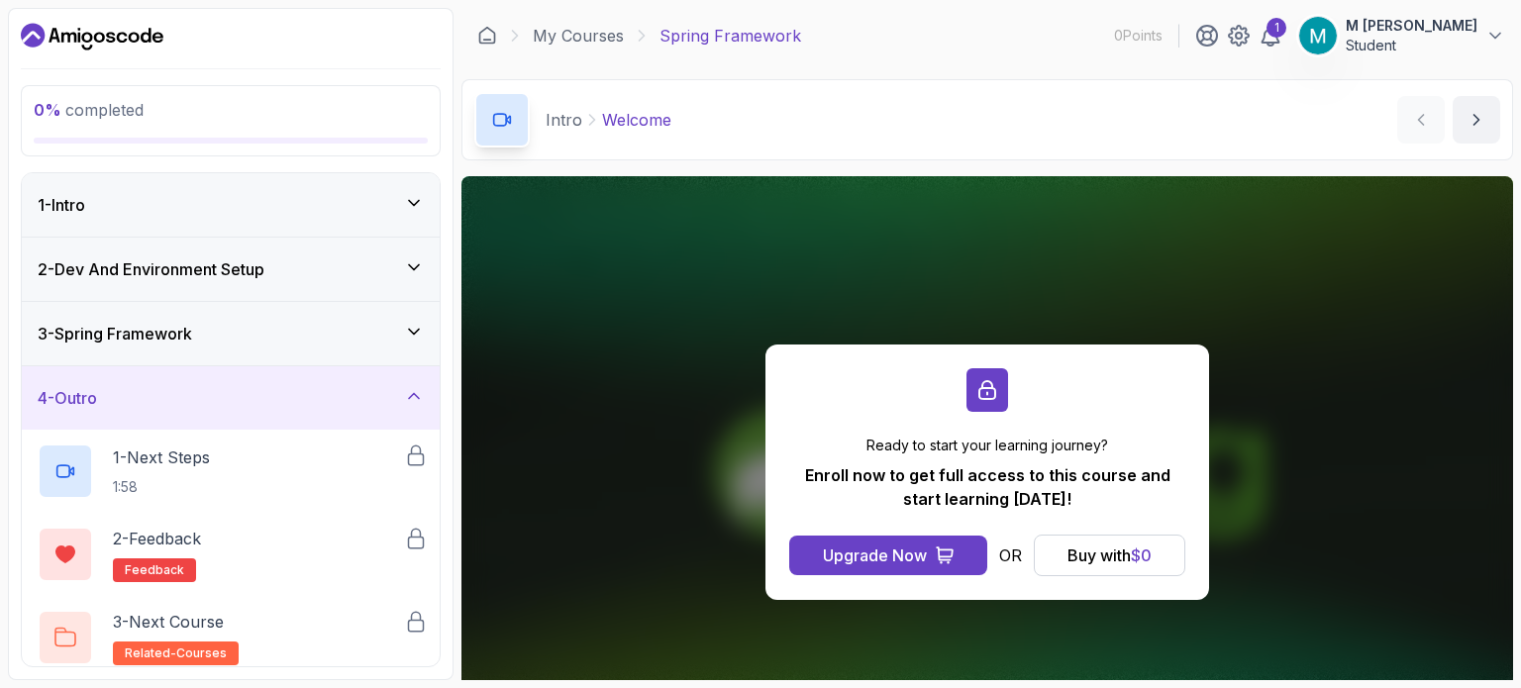
click at [419, 193] on icon at bounding box center [414, 203] width 20 height 20
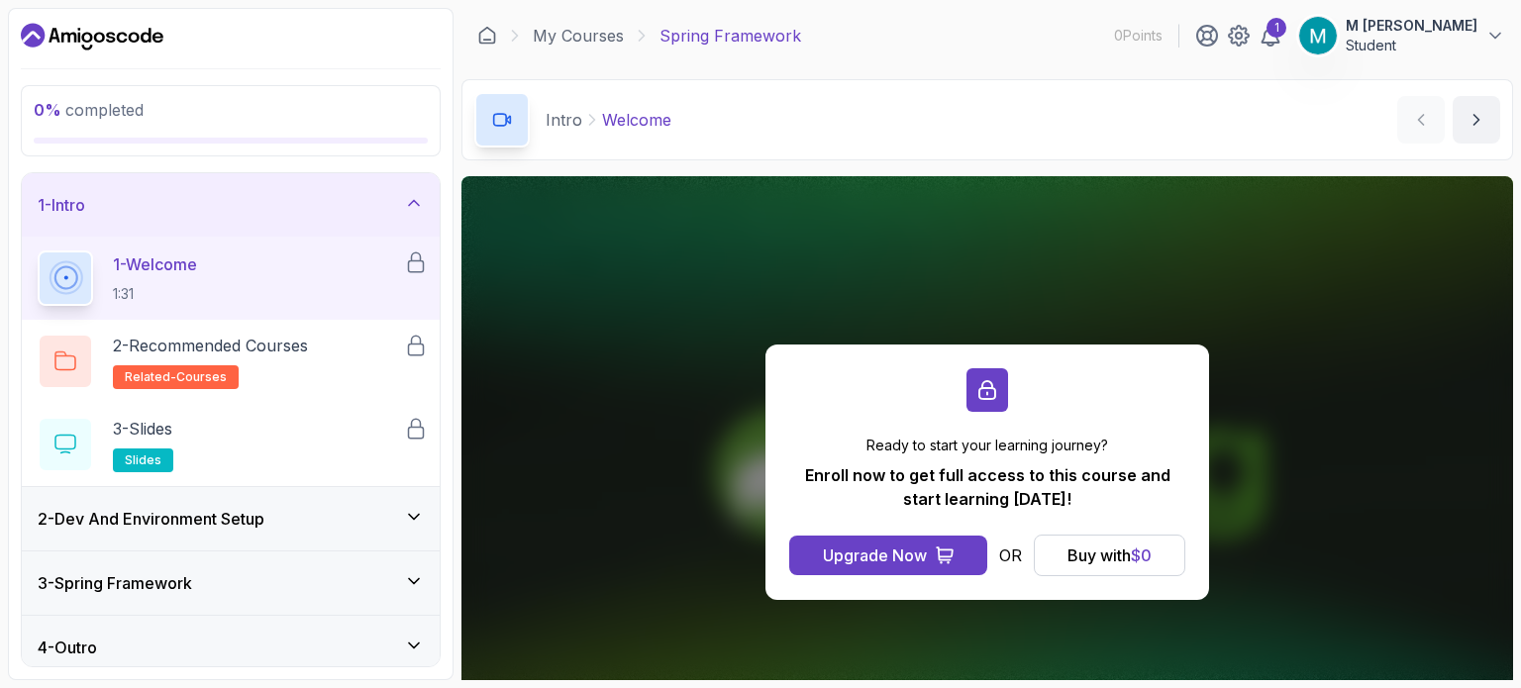
click at [400, 487] on div "2 - Dev And Environment Setup" at bounding box center [231, 518] width 418 height 63
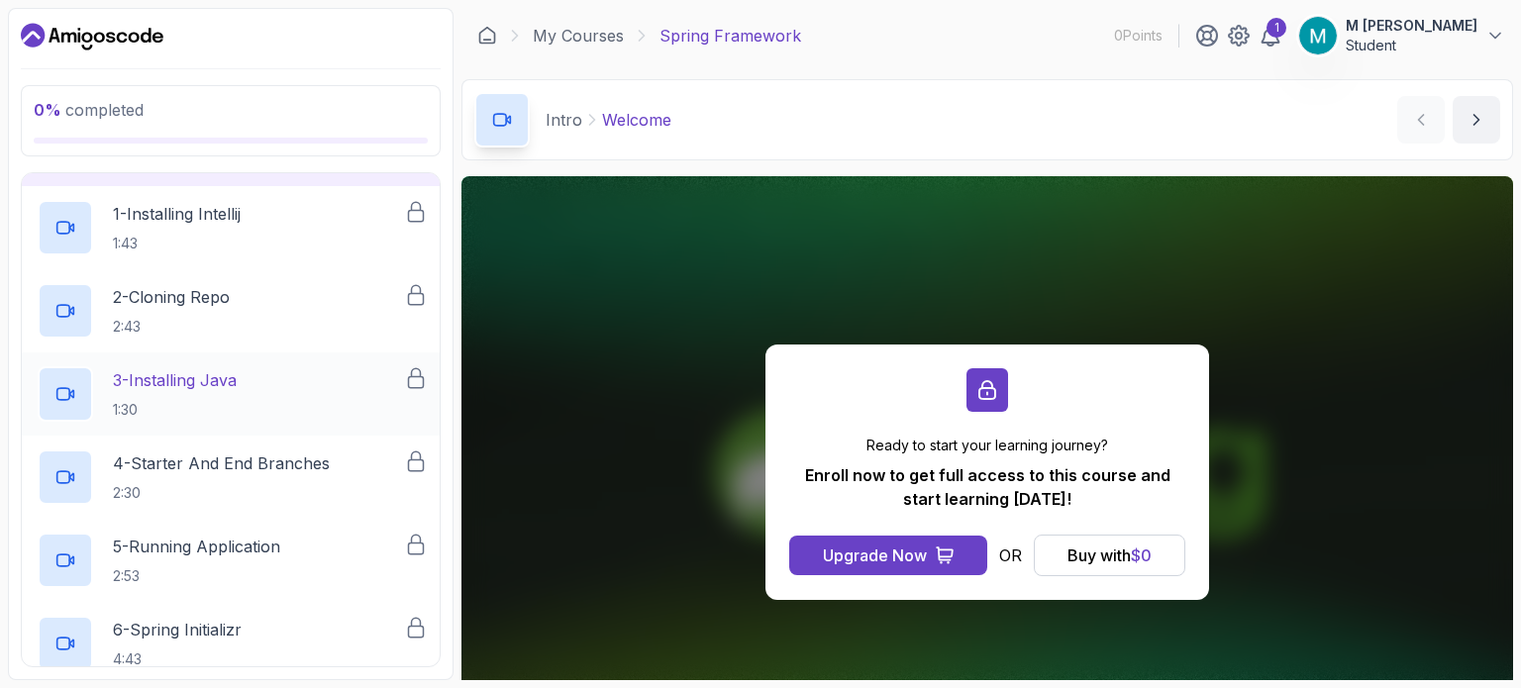
scroll to position [147, 0]
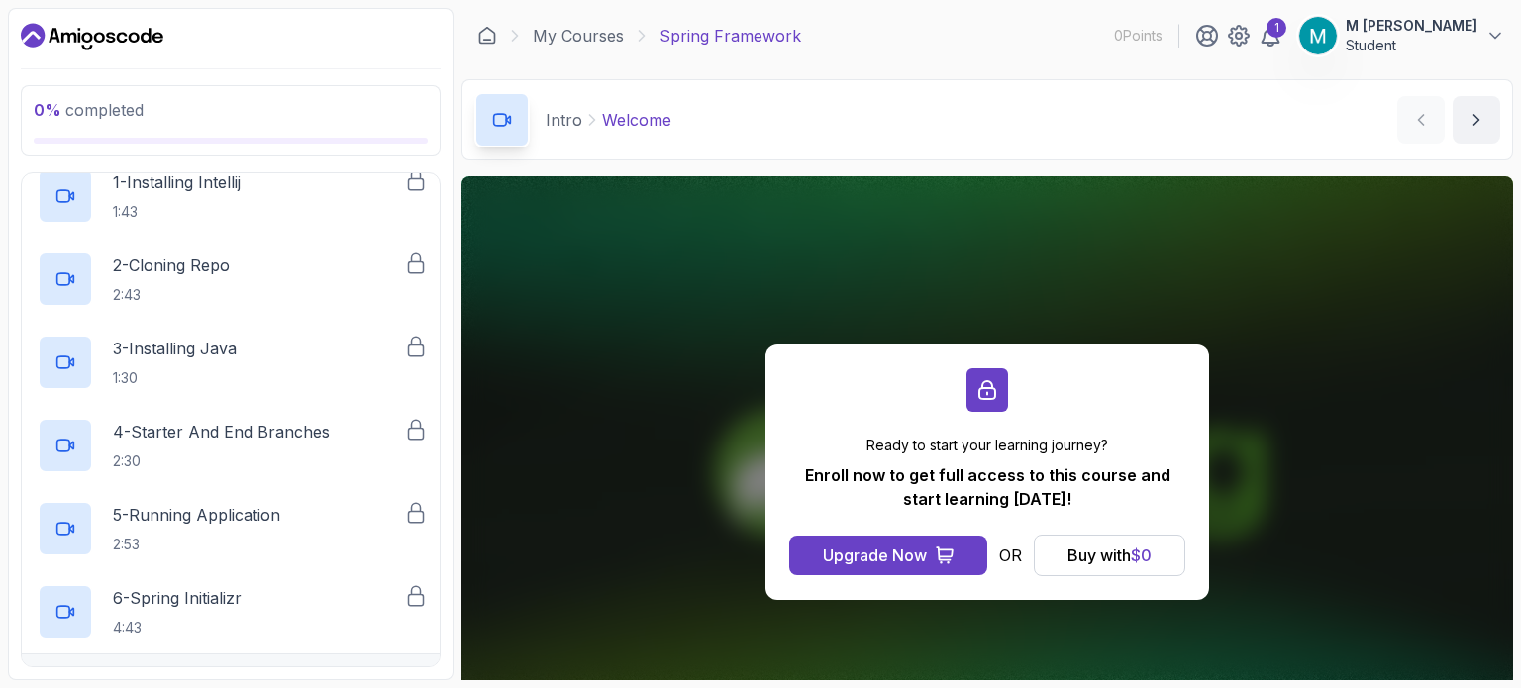
click at [428, 655] on div "3 - Spring Framework" at bounding box center [231, 686] width 418 height 63
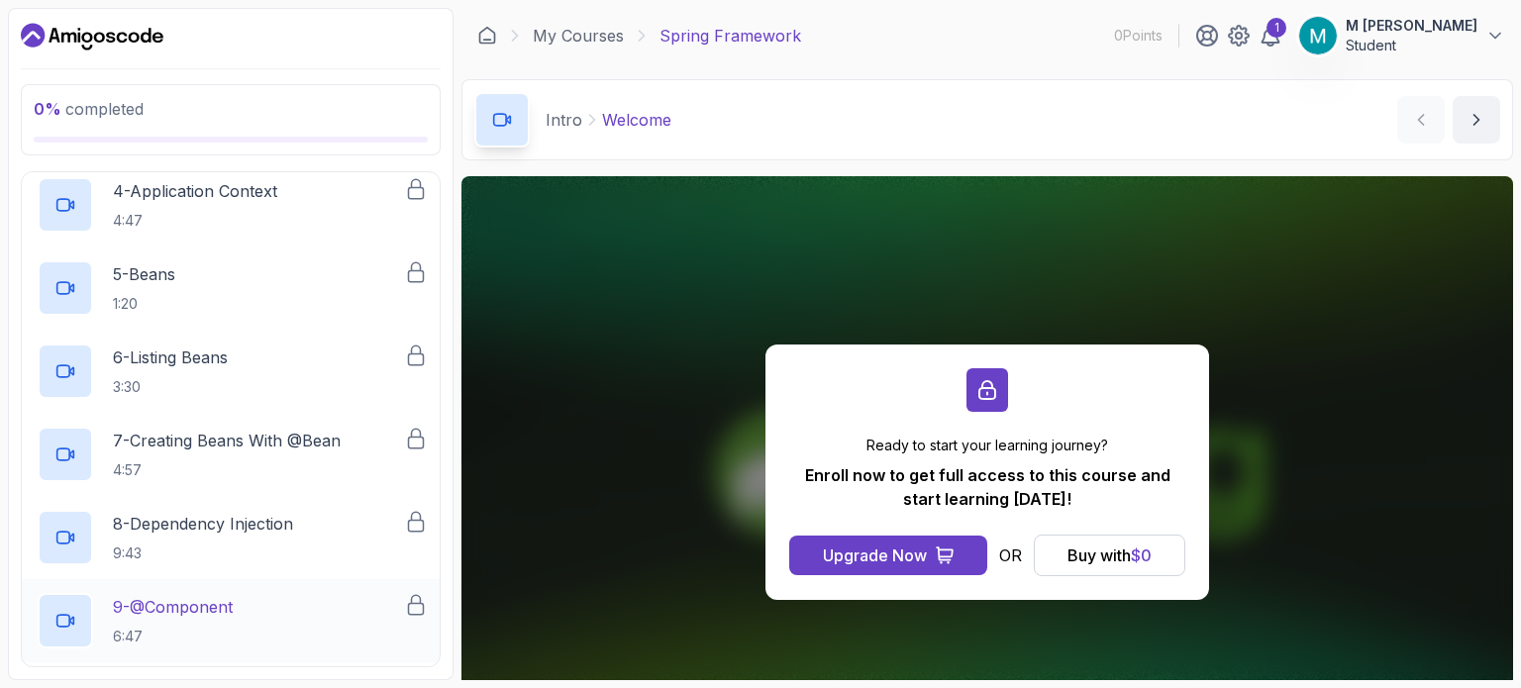
scroll to position [728, 0]
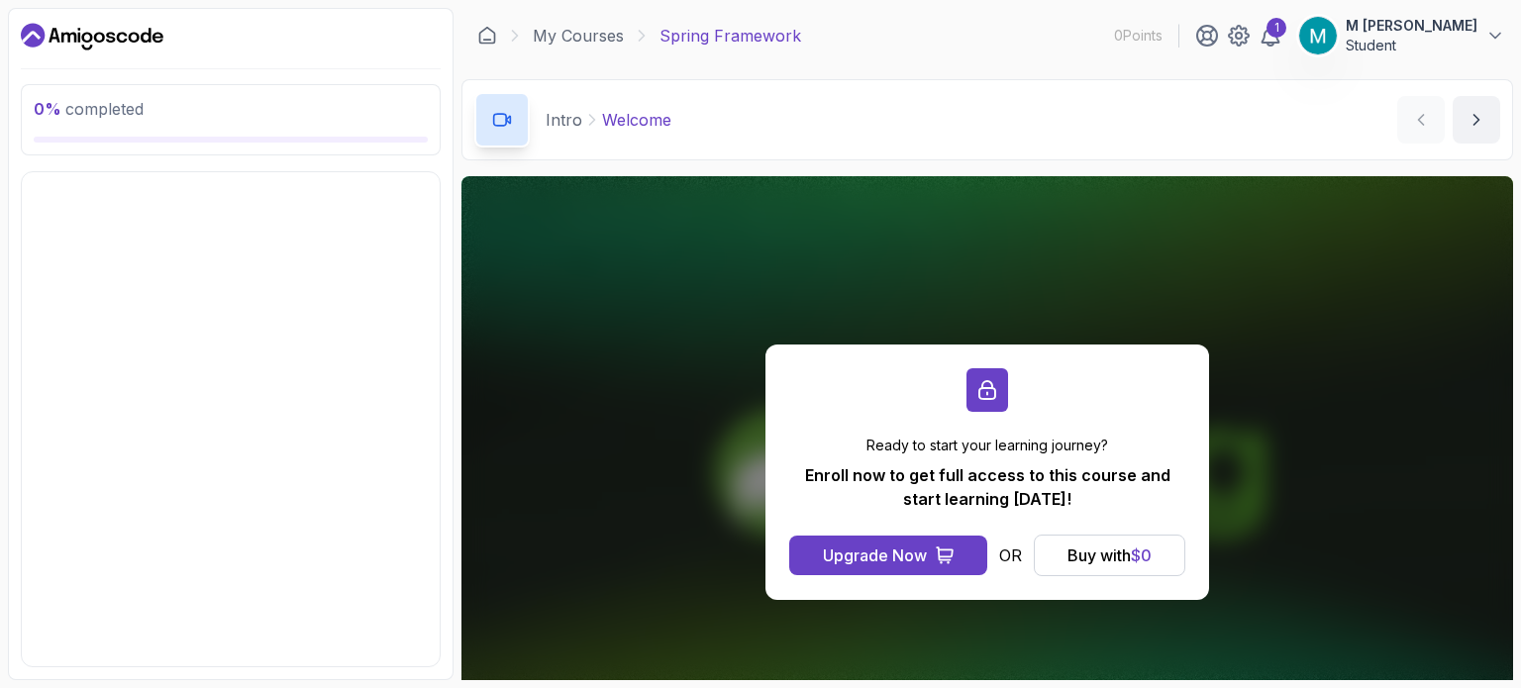
scroll to position [0, 0]
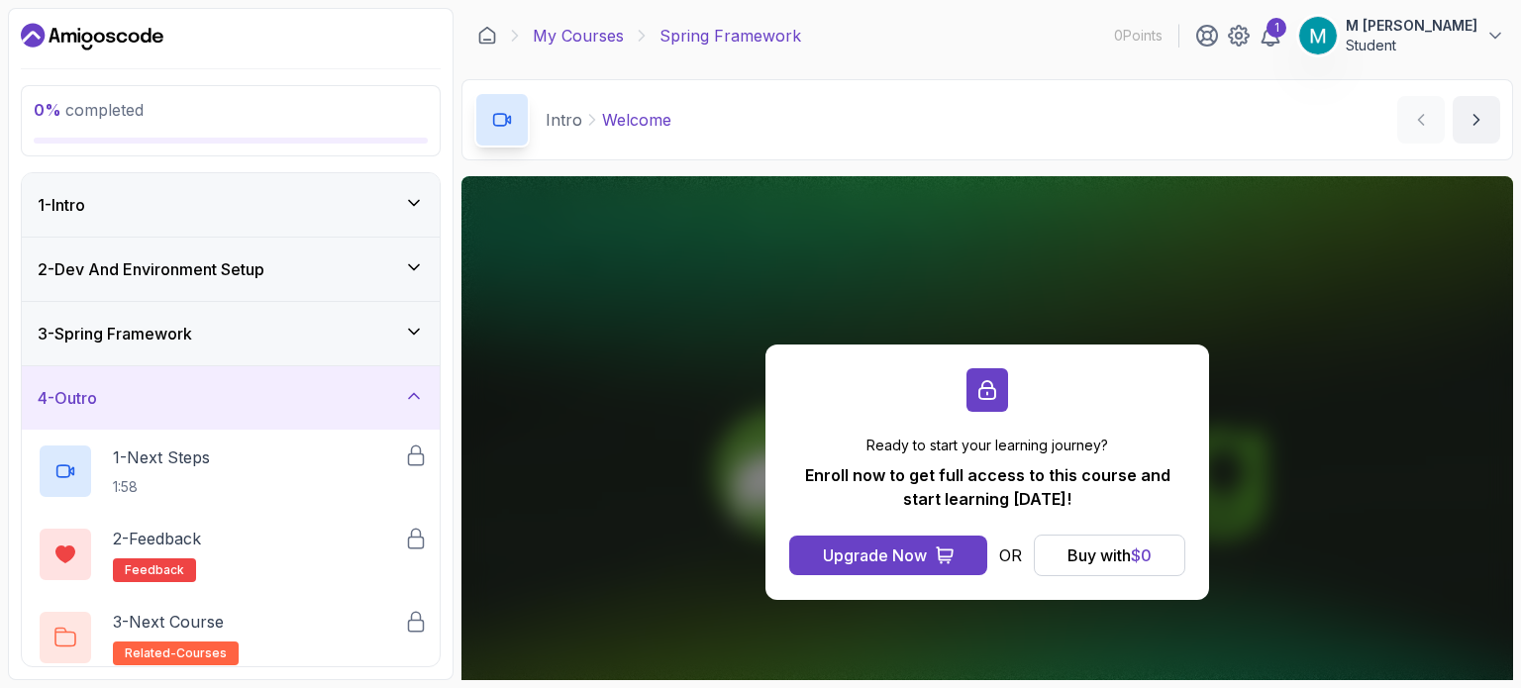
click at [567, 26] on link "My Courses" at bounding box center [578, 36] width 91 height 24
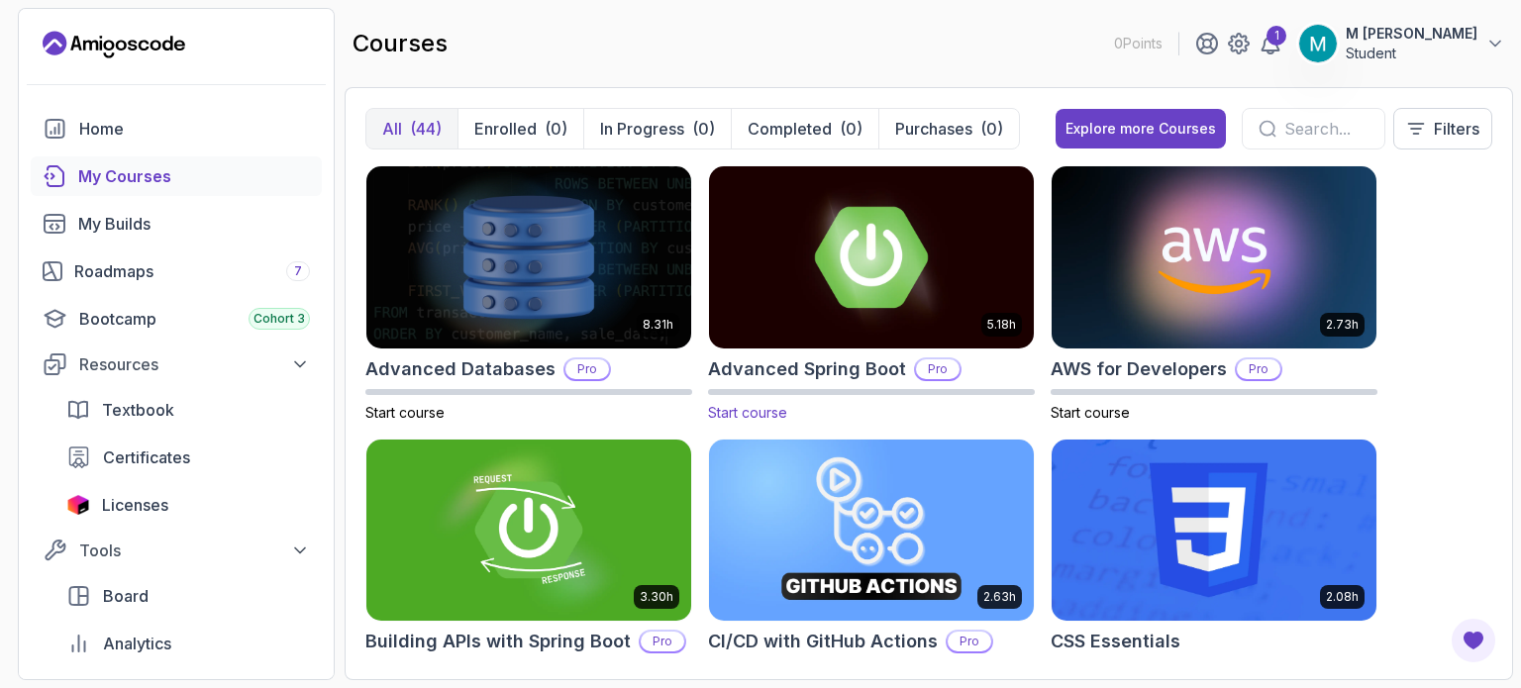
click at [777, 304] on img at bounding box center [871, 256] width 341 height 191
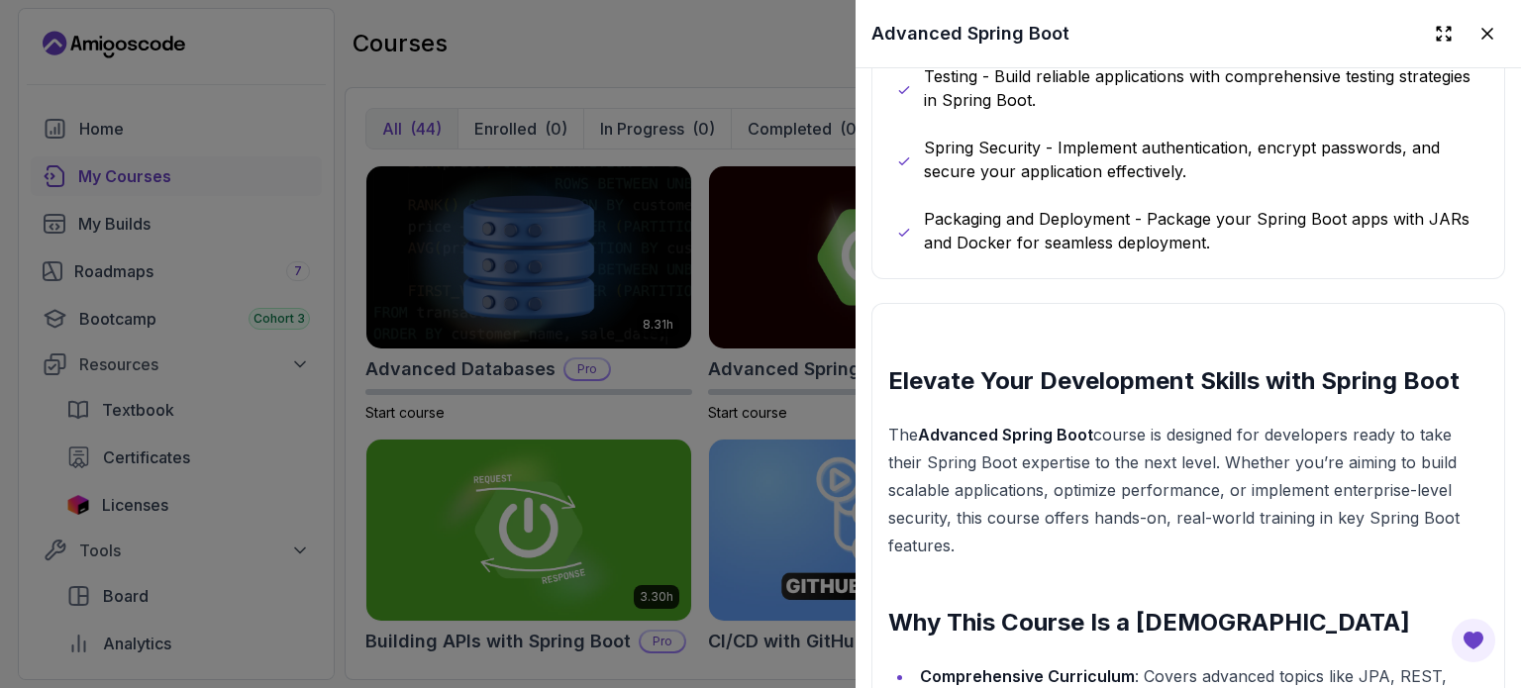
scroll to position [3012, 0]
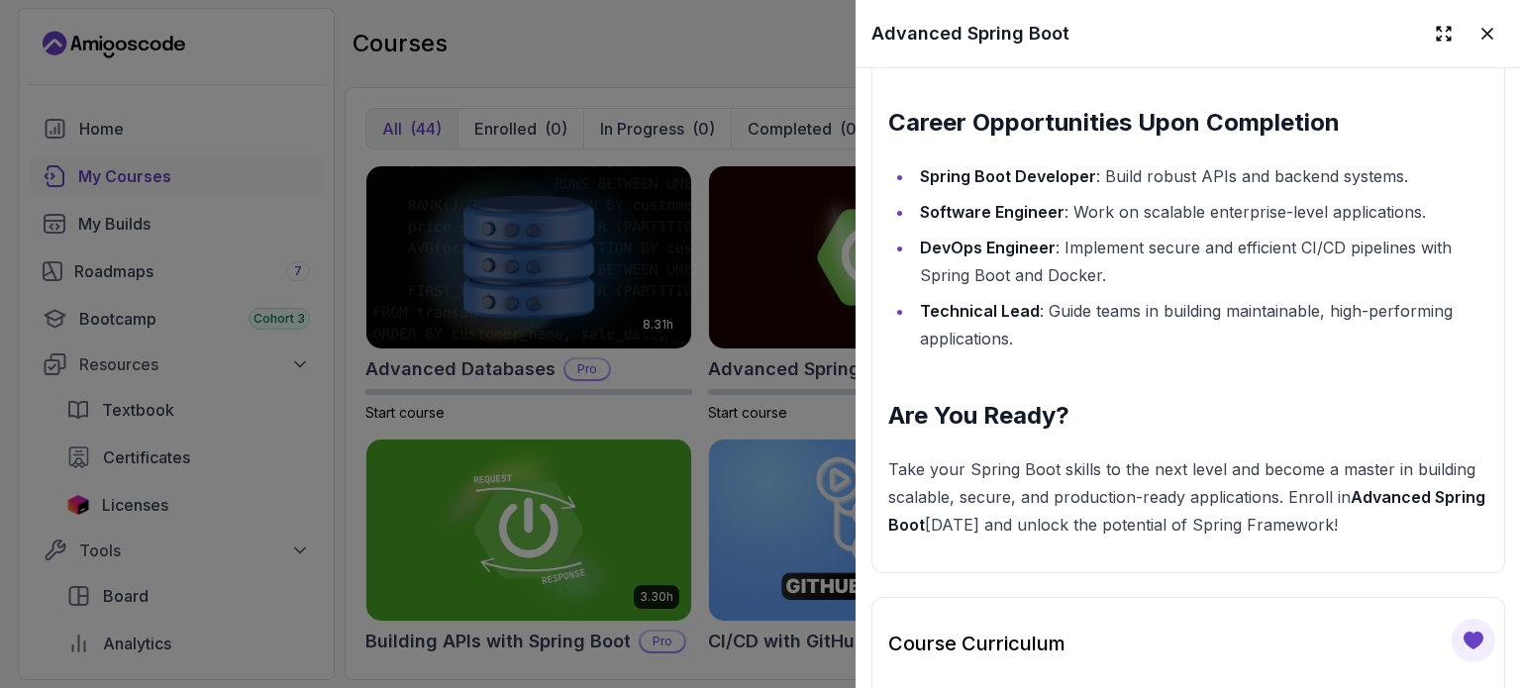
scroll to position [3543, 0]
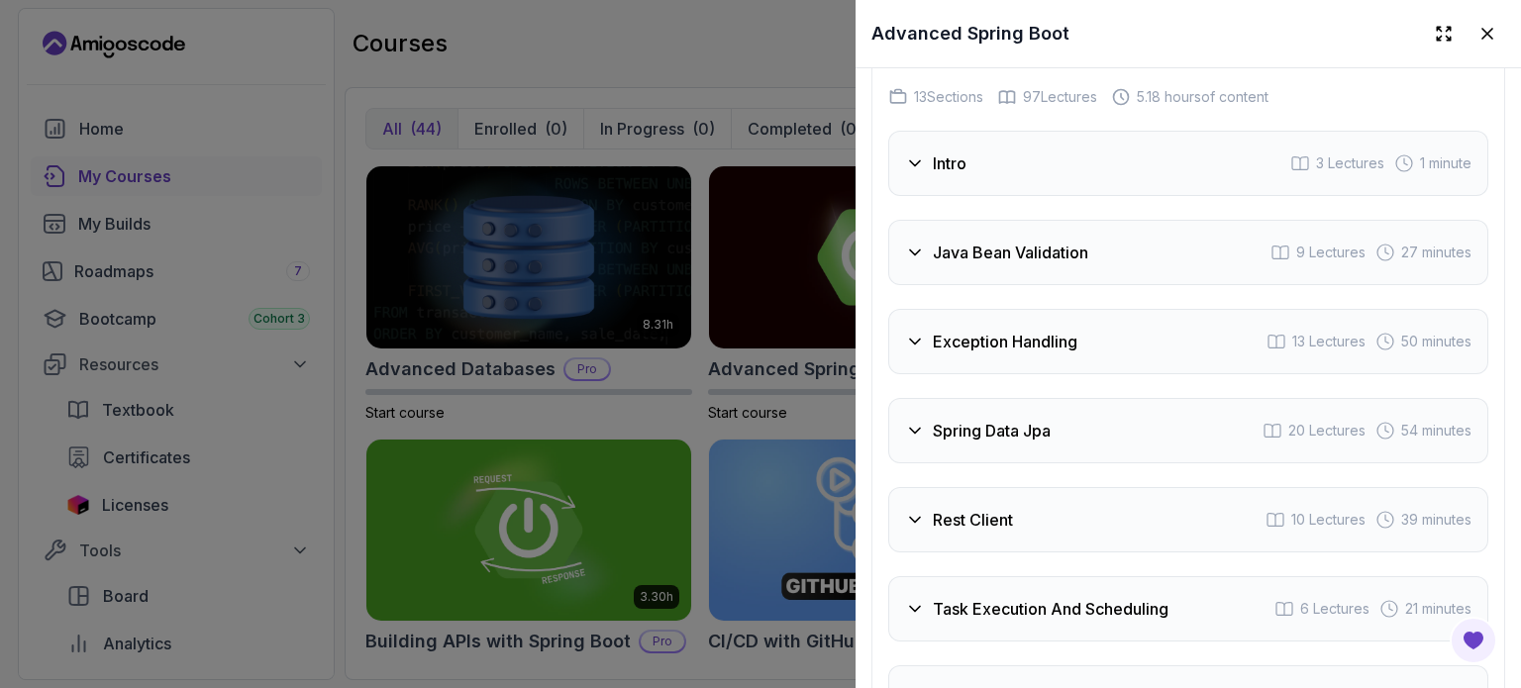
click at [868, 376] on div at bounding box center [760, 344] width 1521 height 688
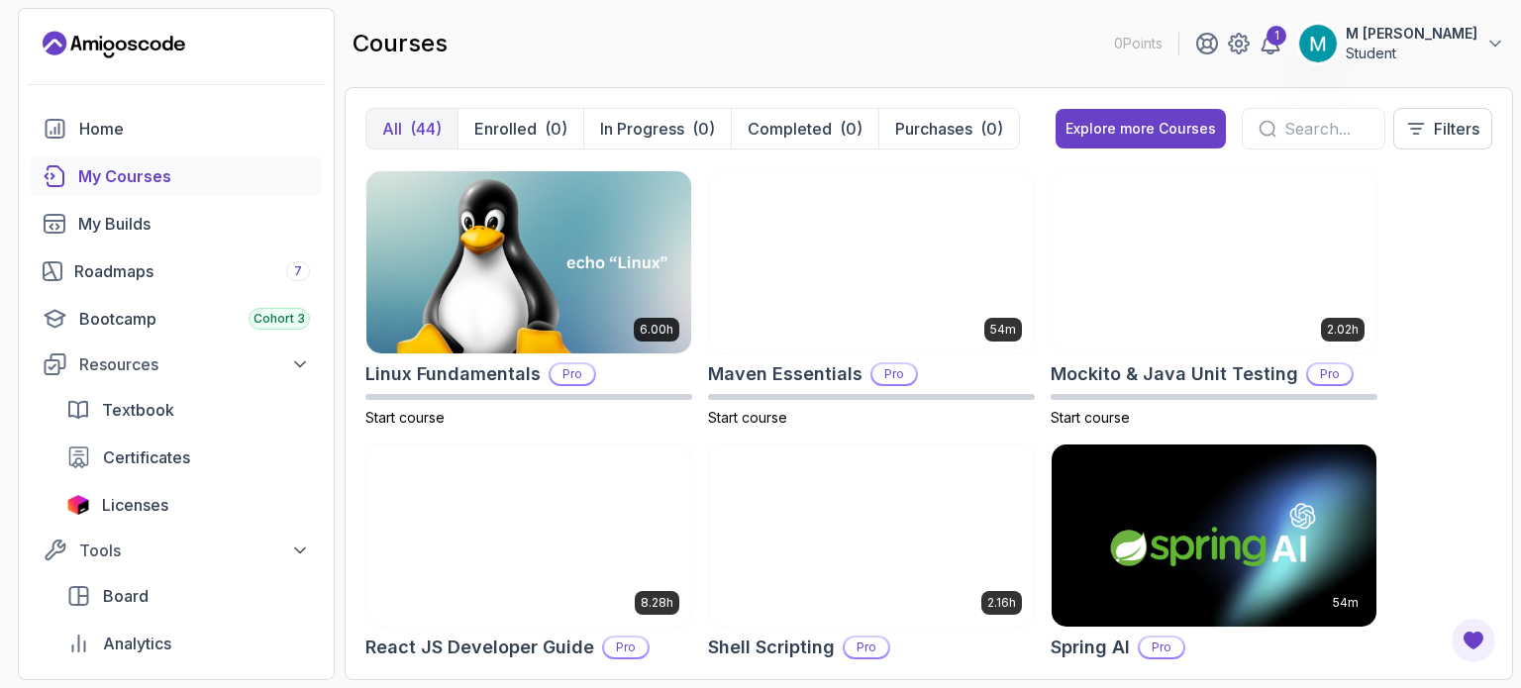
scroll to position [3179, 0]
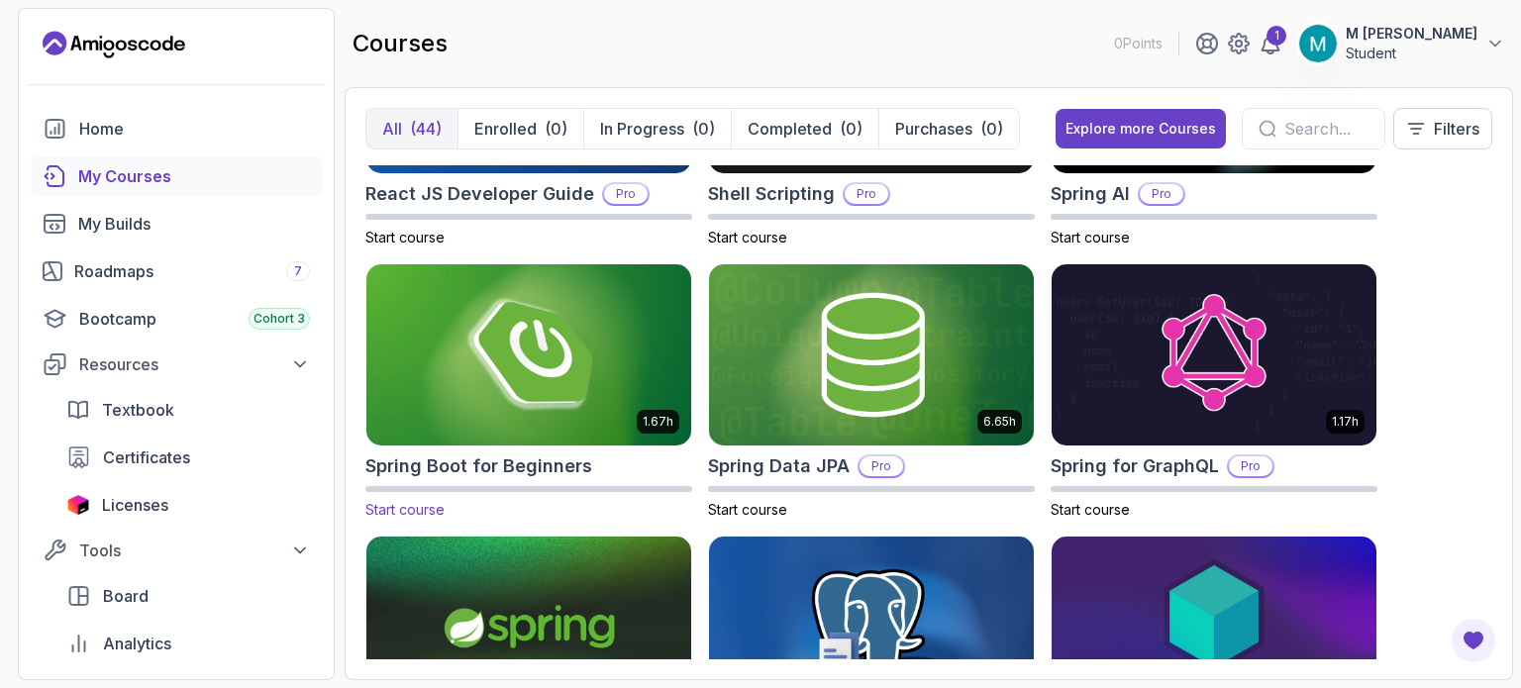
click at [564, 279] on img at bounding box center [529, 355] width 341 height 191
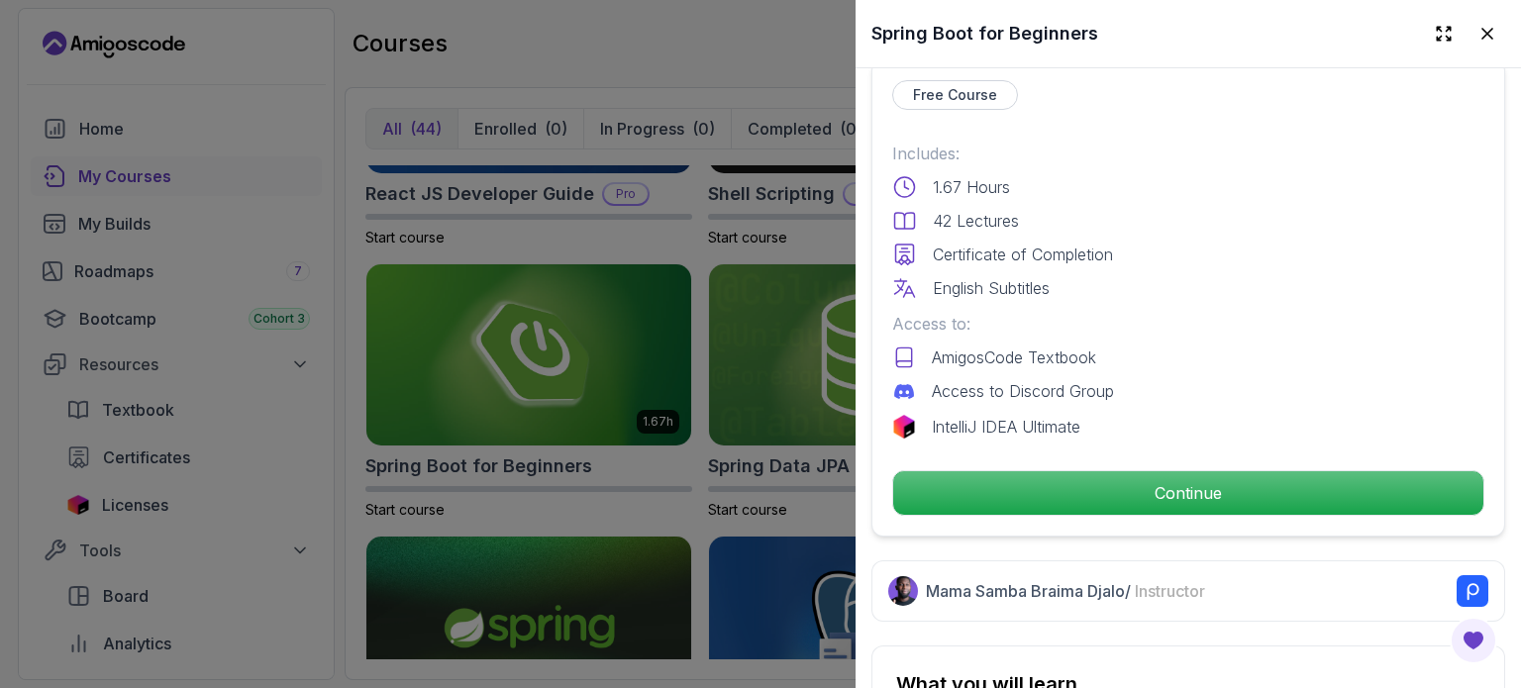
scroll to position [824, 0]
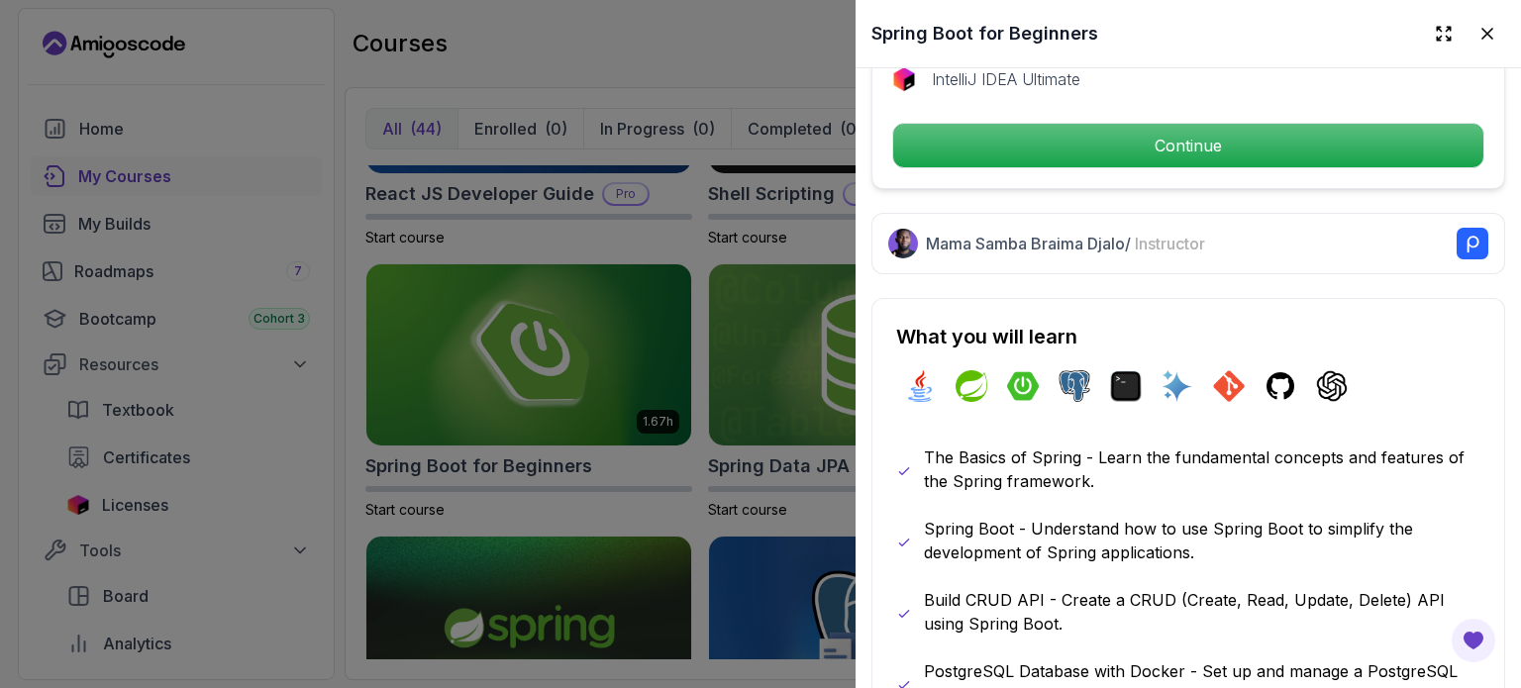
click at [429, 467] on div at bounding box center [760, 344] width 1521 height 688
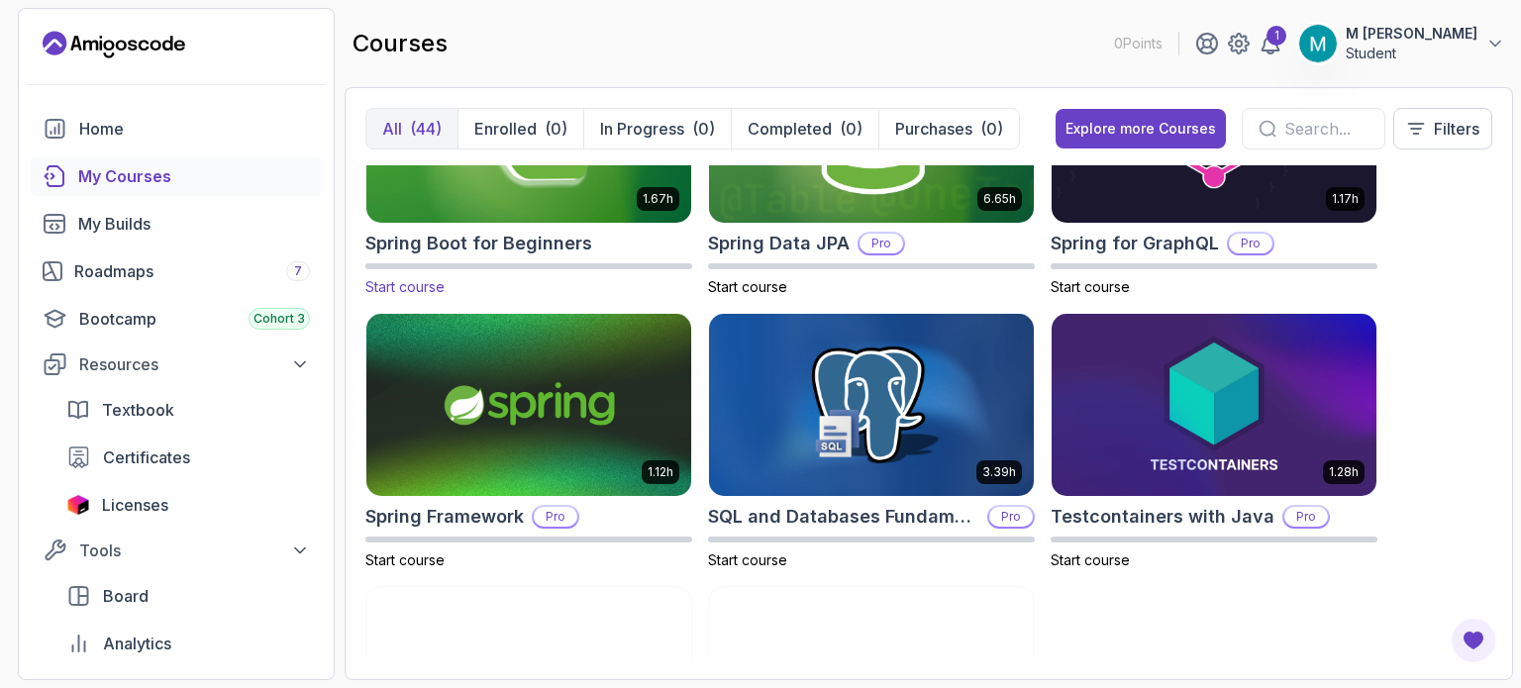
scroll to position [3415, 0]
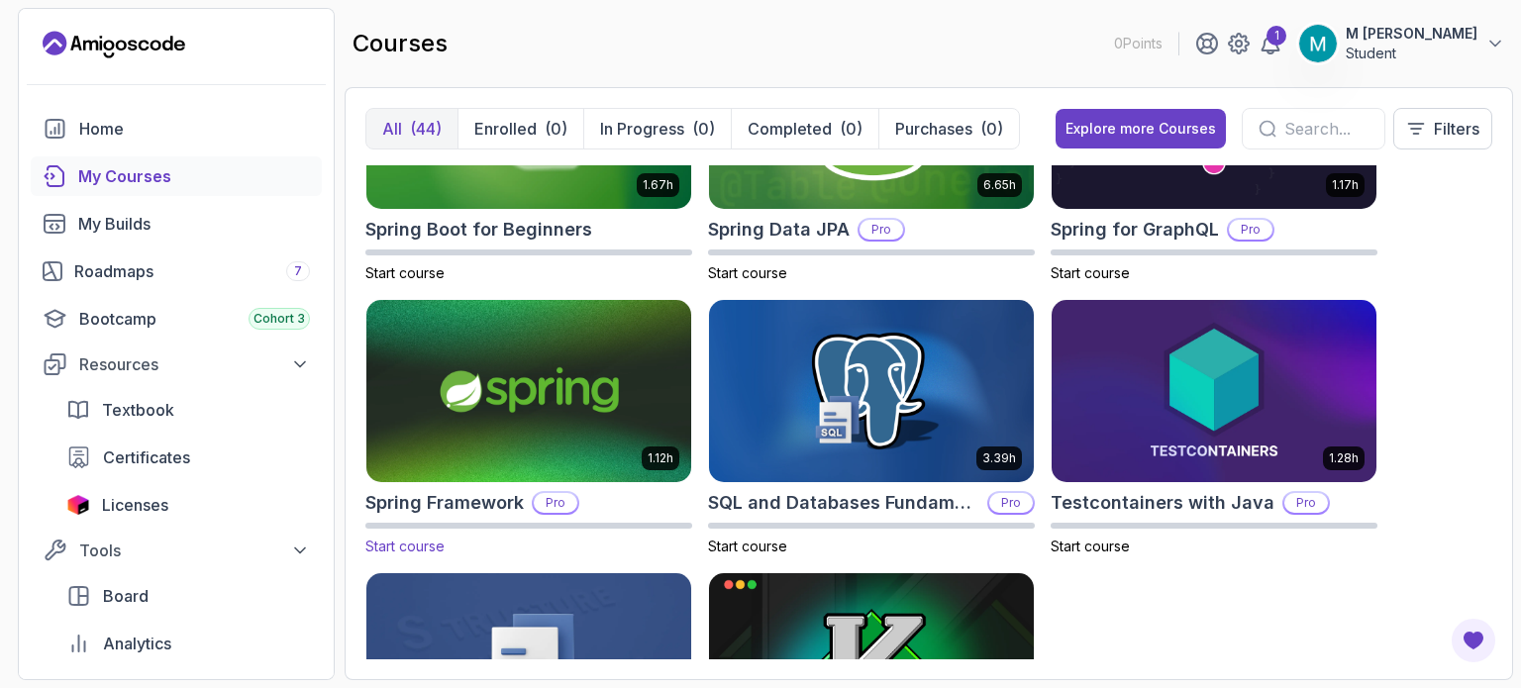
click at [551, 296] on img at bounding box center [529, 391] width 341 height 191
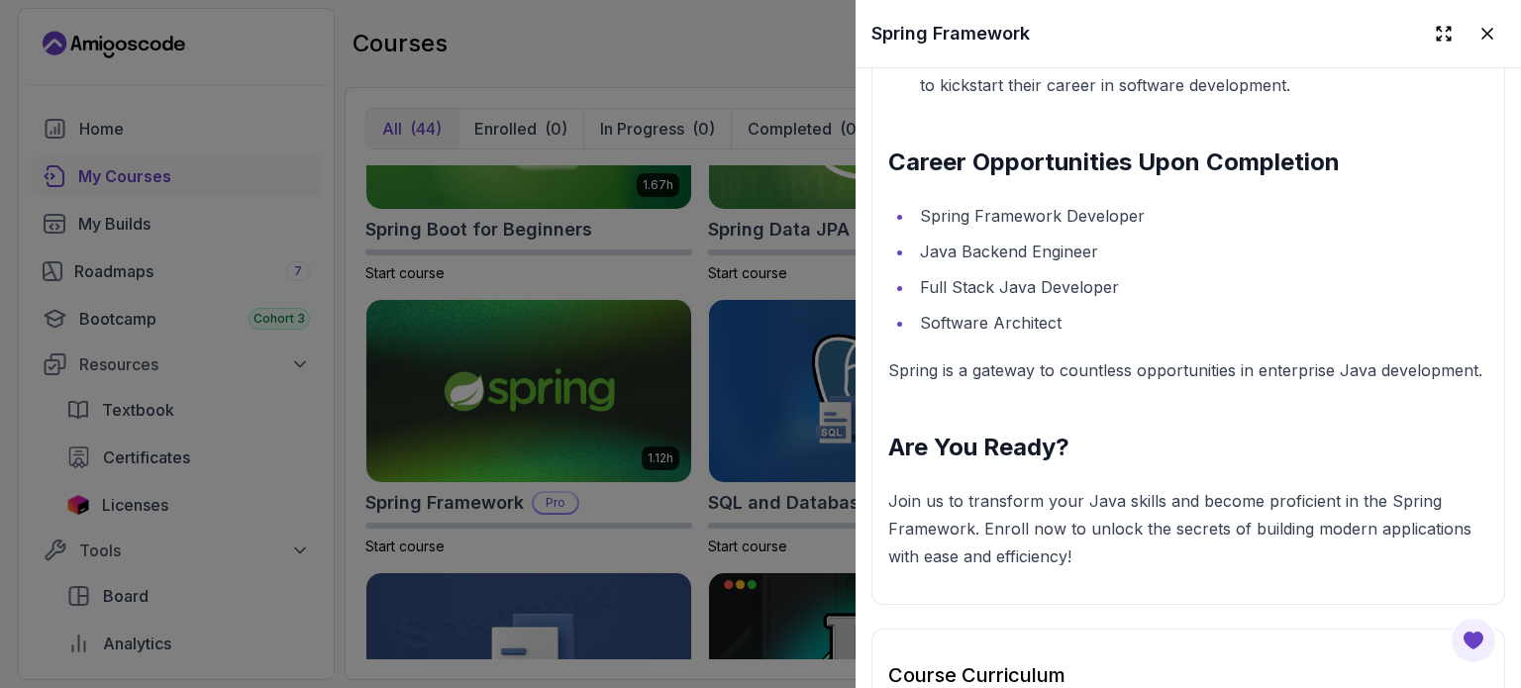
scroll to position [2742, 0]
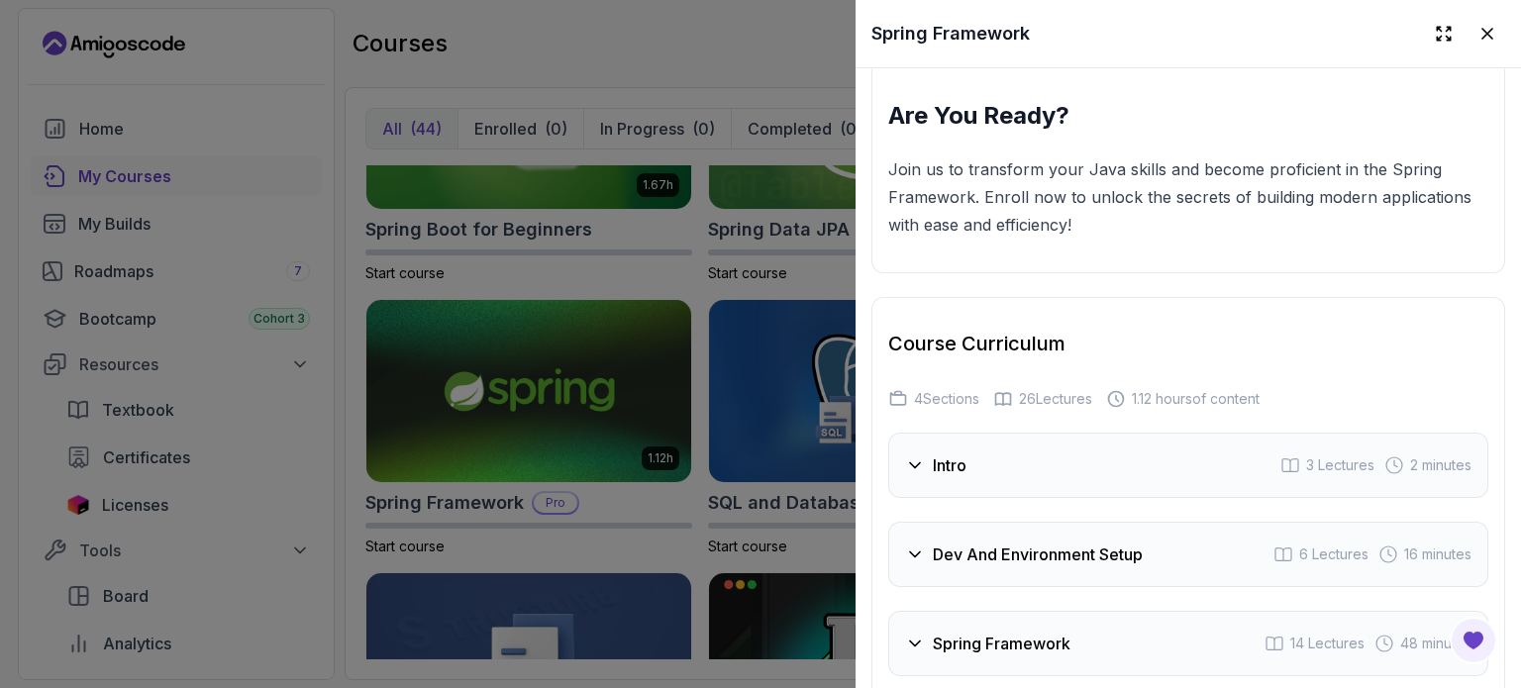
click at [925, 634] on icon at bounding box center [915, 644] width 20 height 20
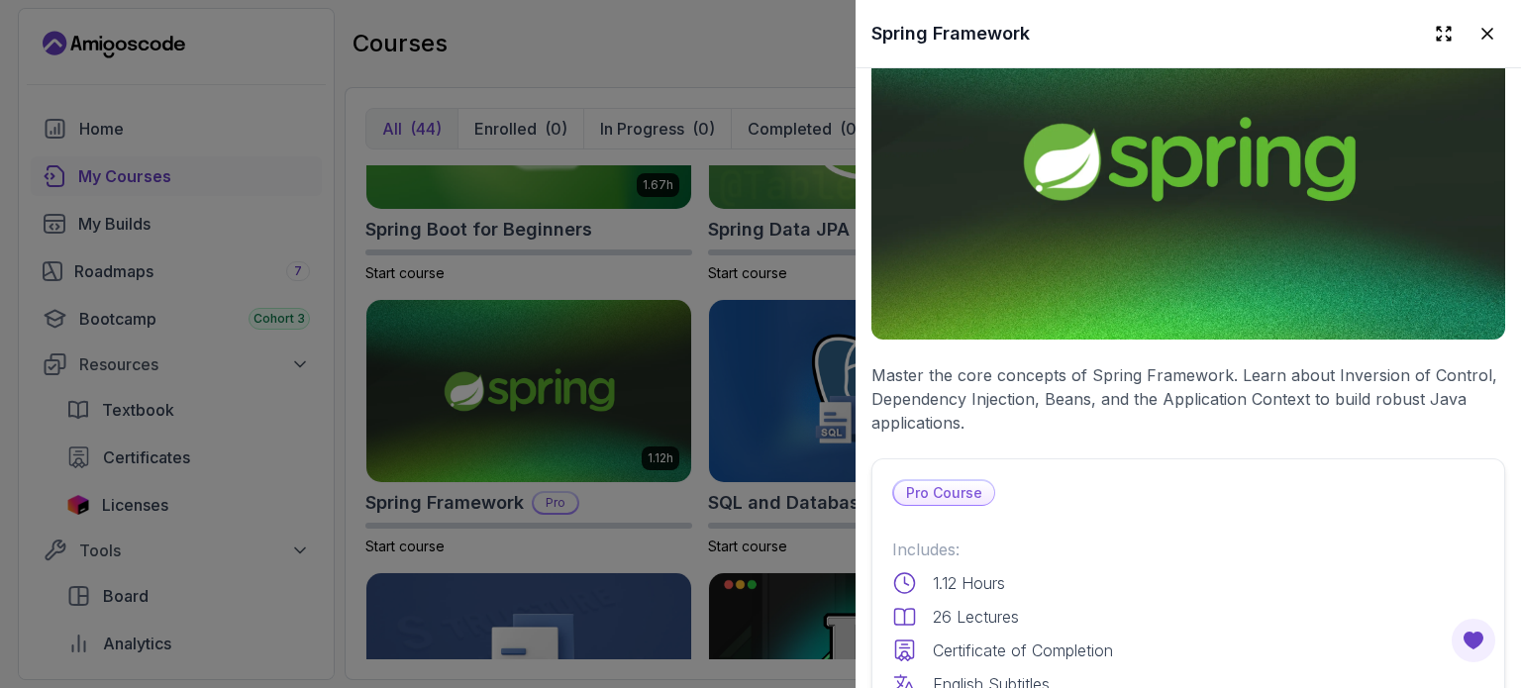
scroll to position [0, 0]
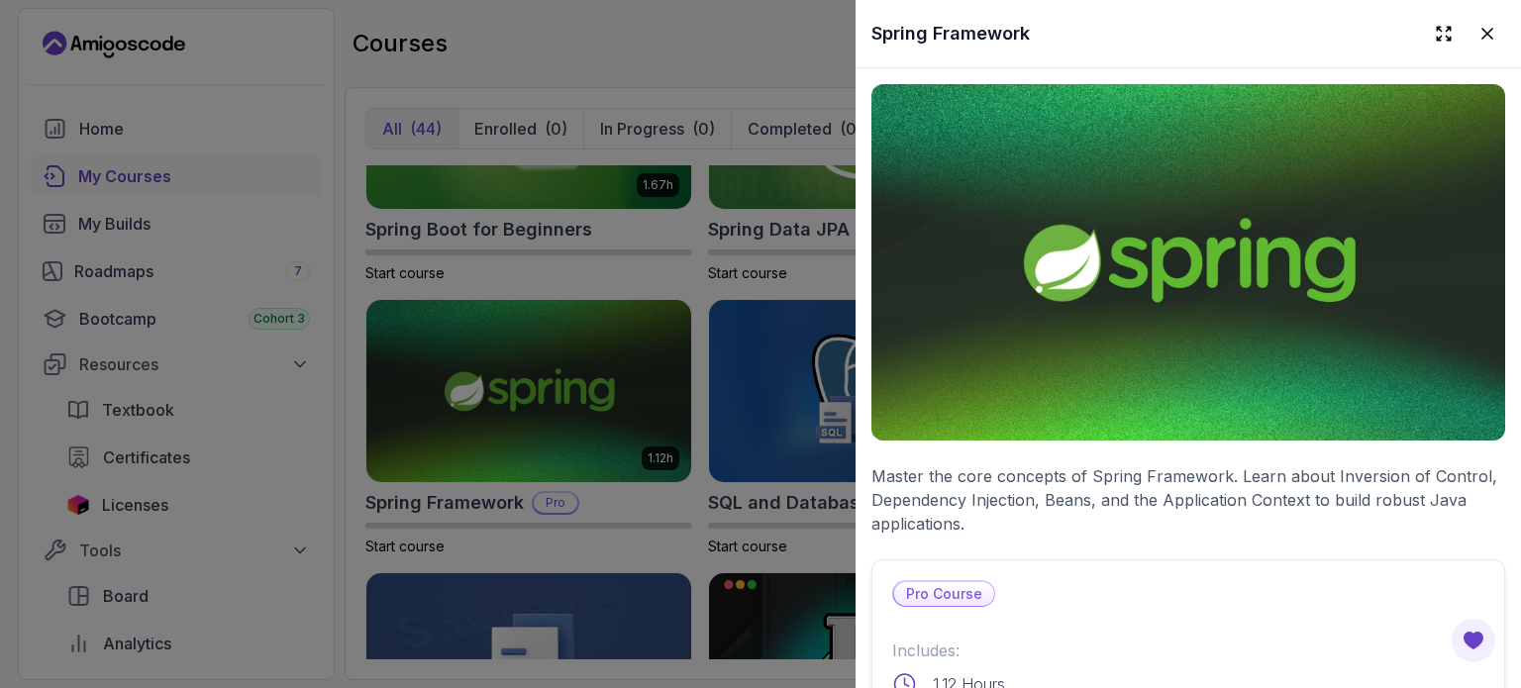
click at [471, 257] on div at bounding box center [760, 344] width 1521 height 688
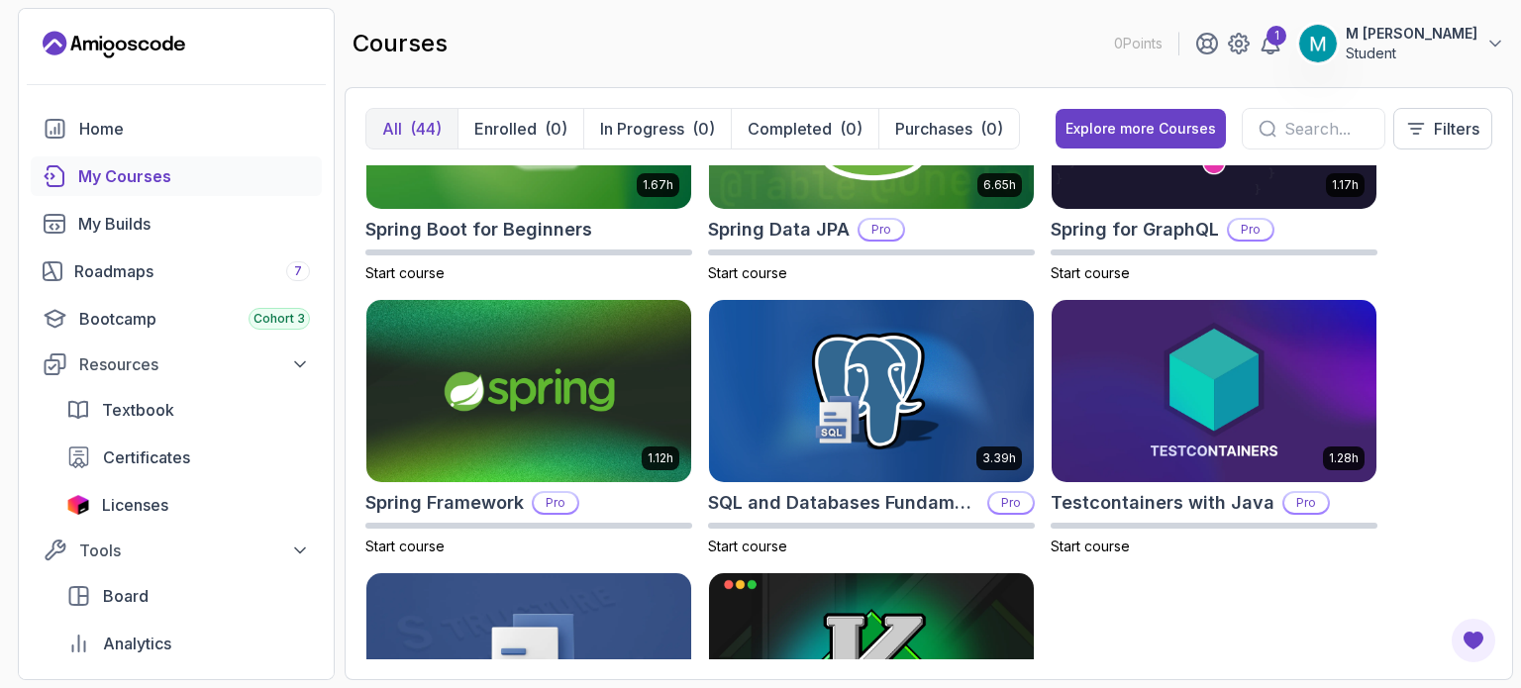
click at [471, 300] on img at bounding box center [528, 391] width 325 height 182
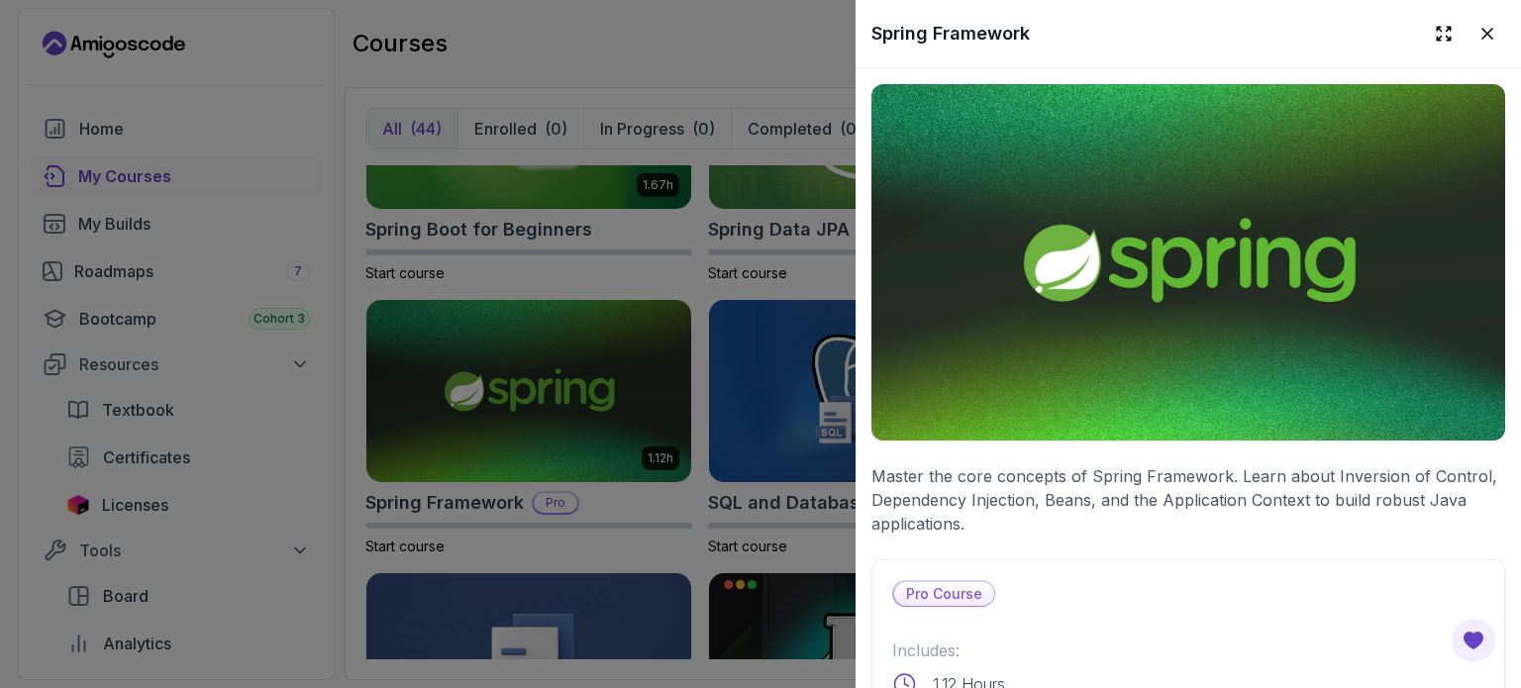
click at [1426, 19] on div at bounding box center [1465, 34] width 79 height 36
click at [1426, 30] on button at bounding box center [1444, 34] width 36 height 36
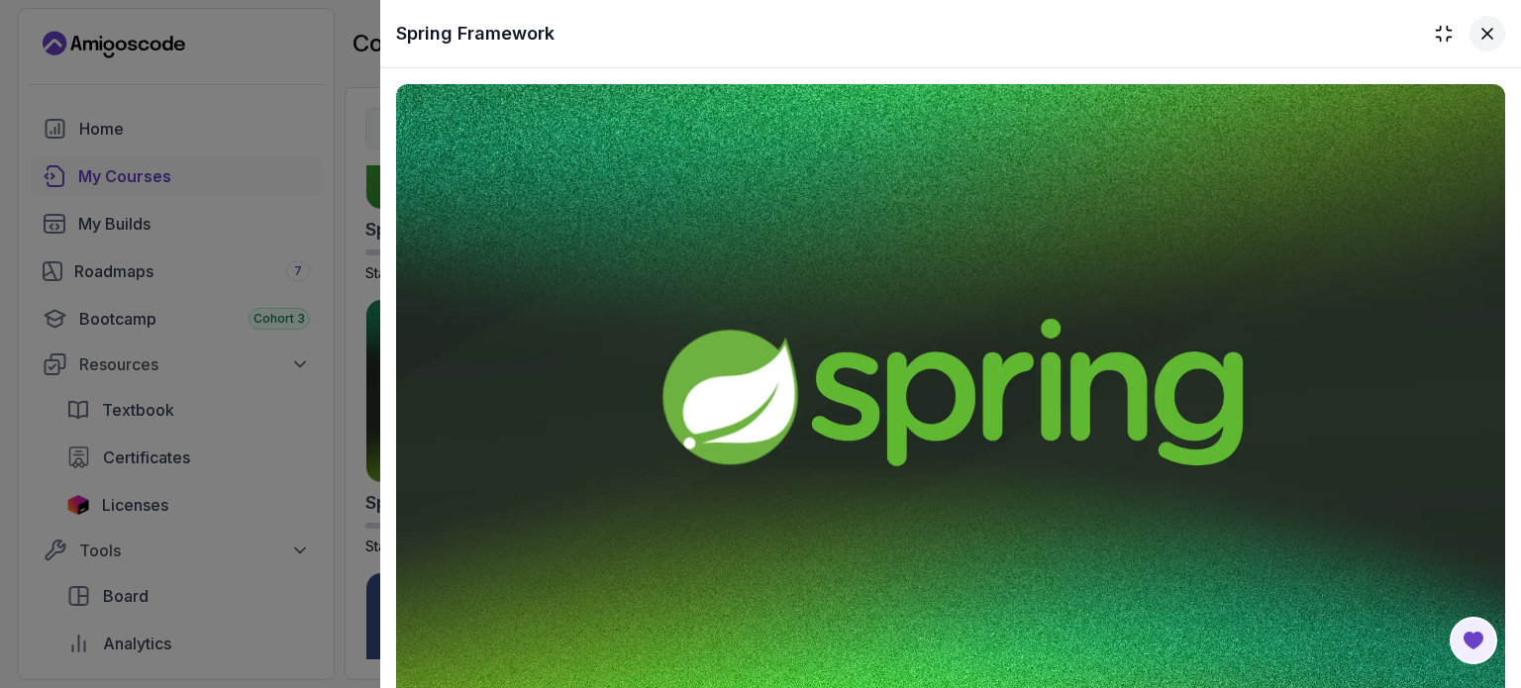
click at [1470, 39] on button at bounding box center [1488, 34] width 36 height 36
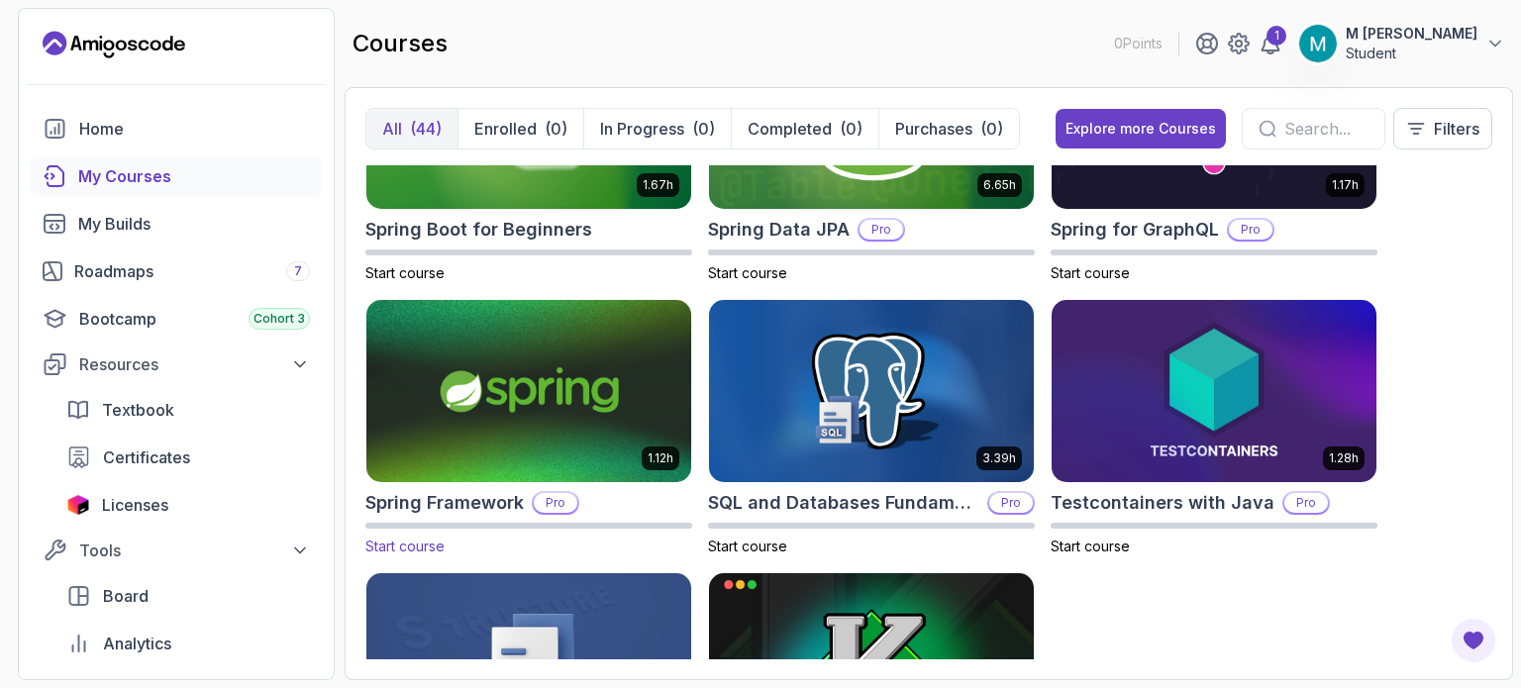
scroll to position [2962, 0]
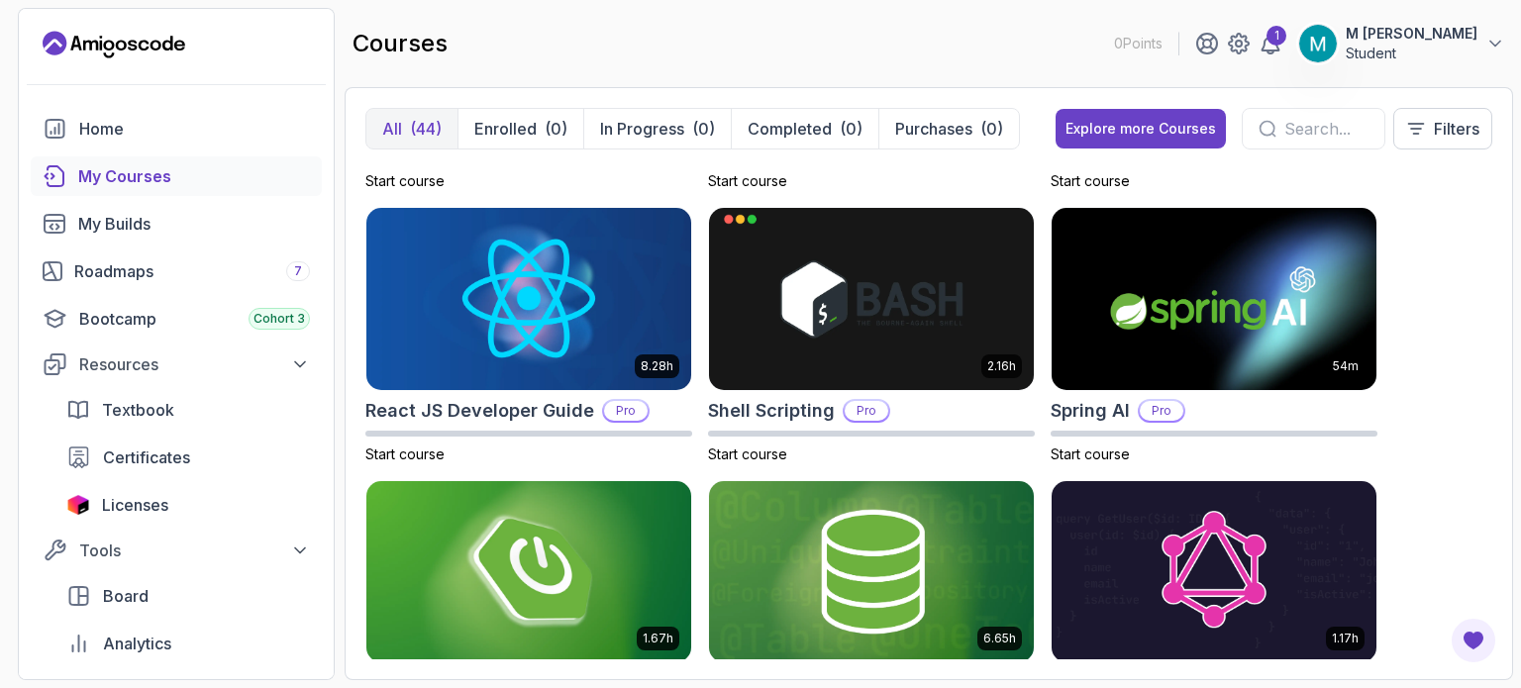
click at [535, 476] on img at bounding box center [529, 571] width 341 height 191
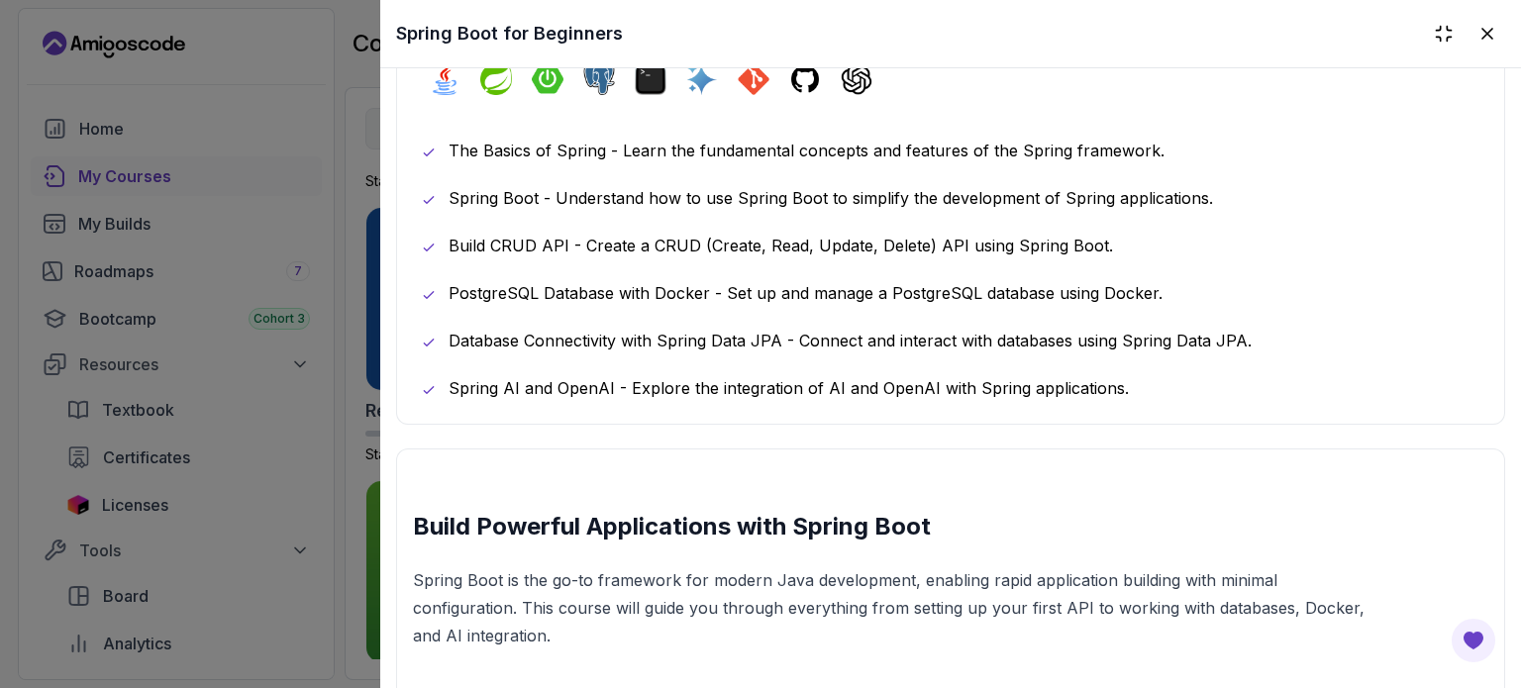
scroll to position [773, 0]
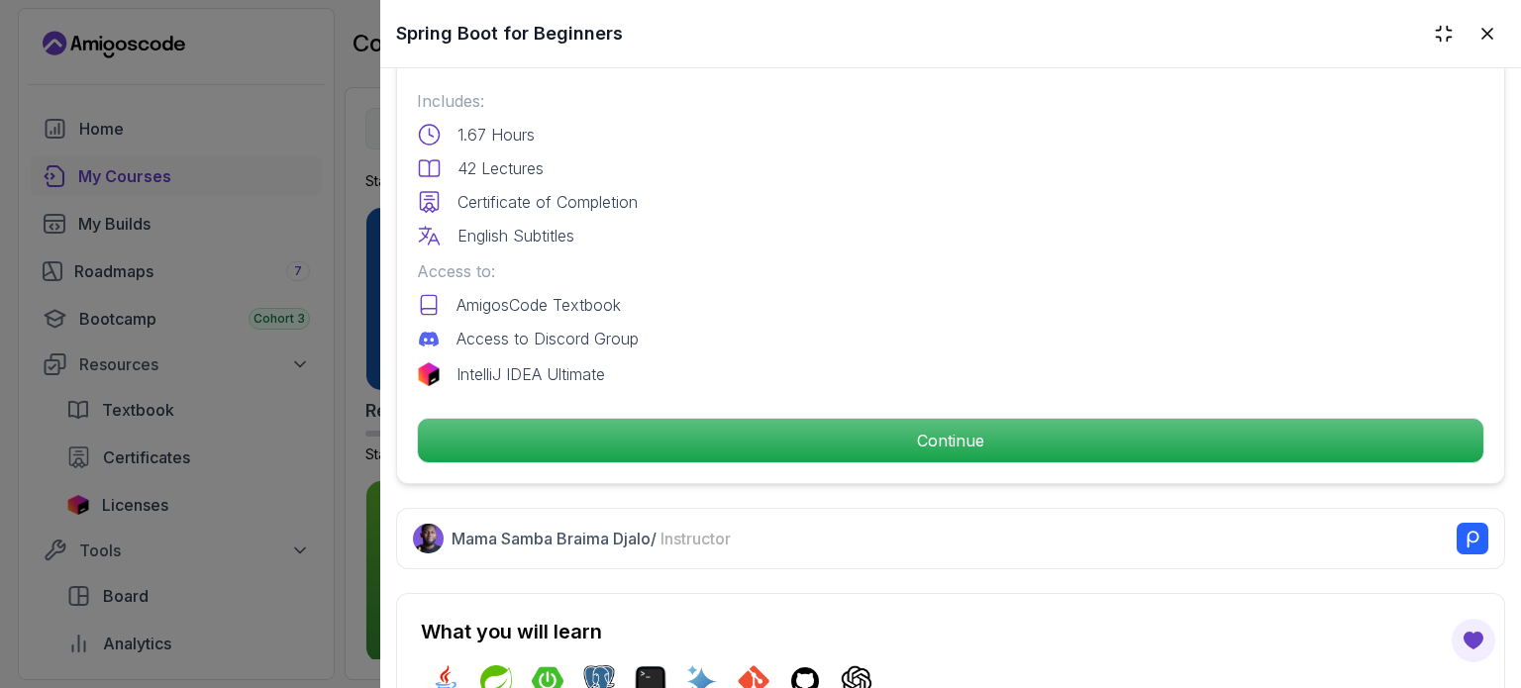
click at [326, 347] on div at bounding box center [760, 344] width 1521 height 688
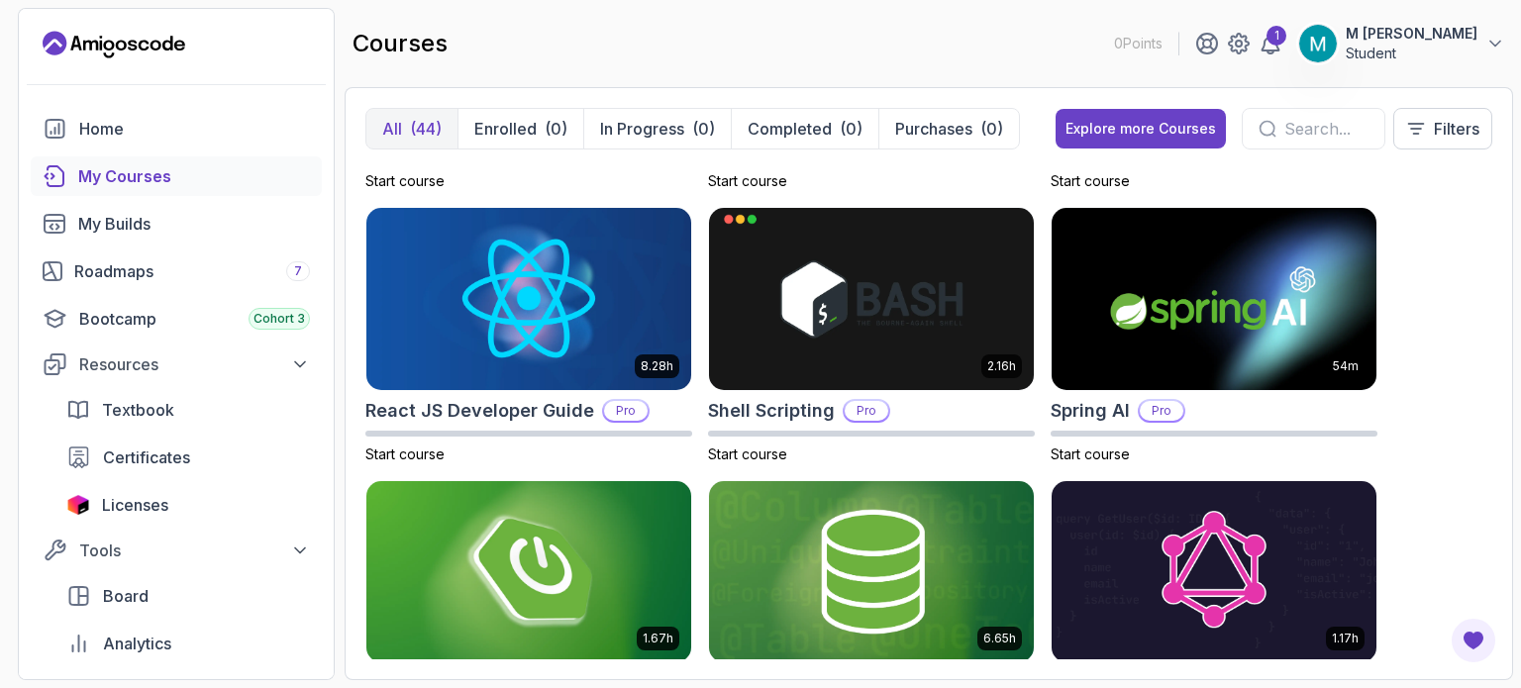
scroll to position [3415, 0]
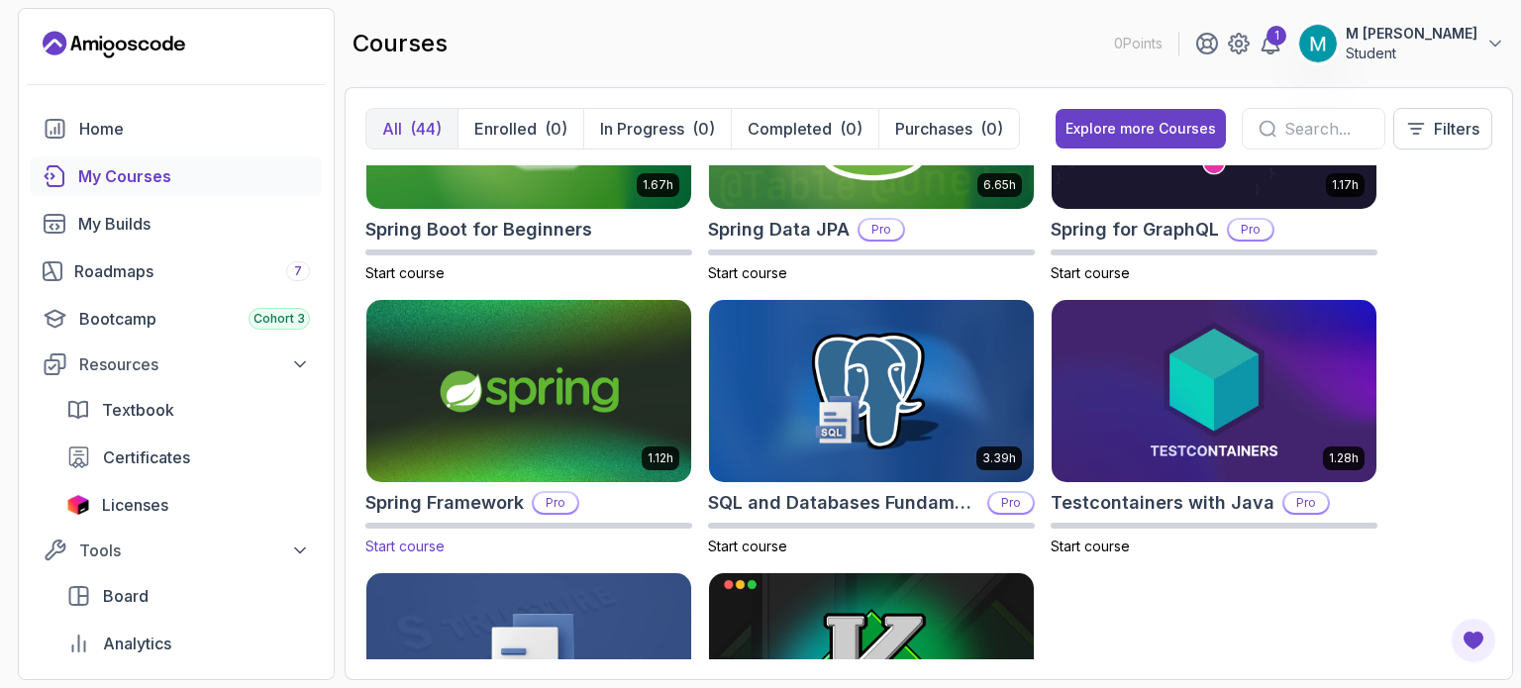
click at [433, 296] on img at bounding box center [529, 391] width 341 height 191
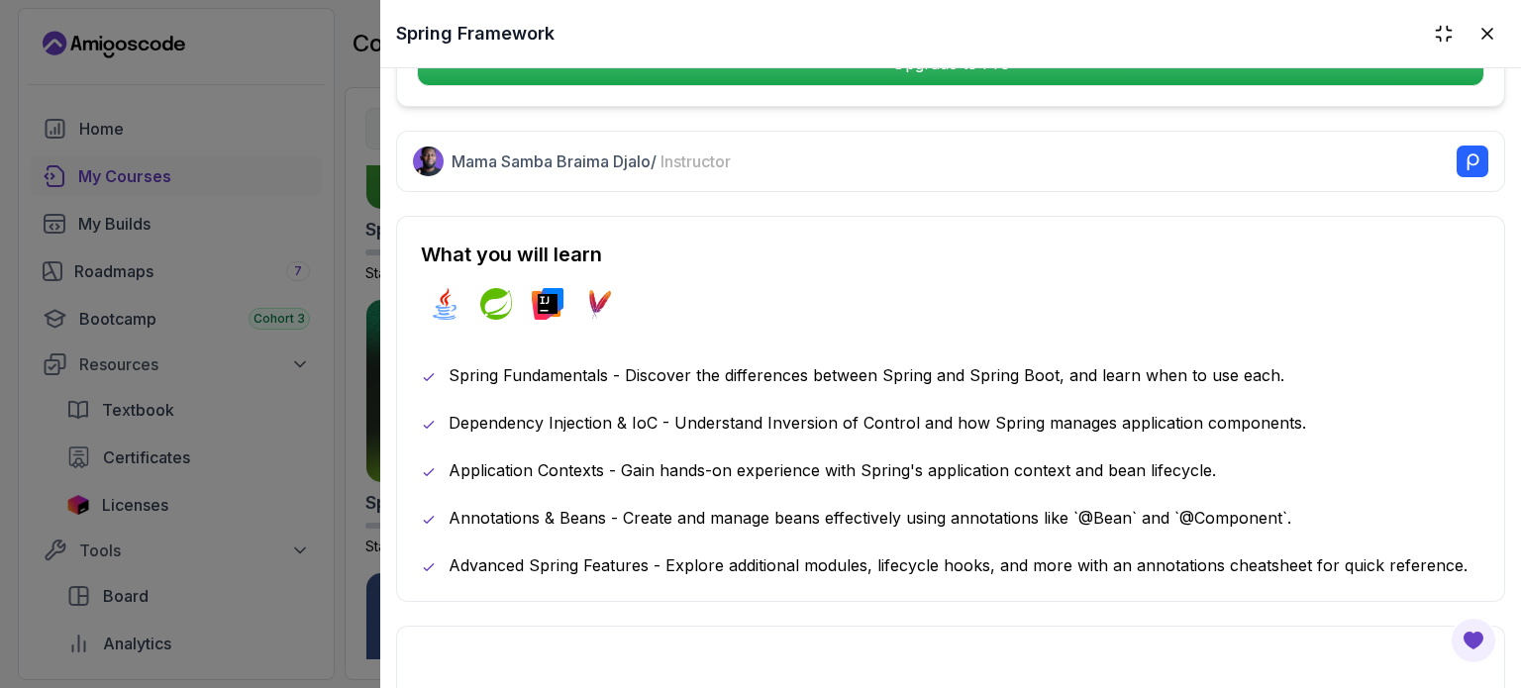
scroll to position [602, 0]
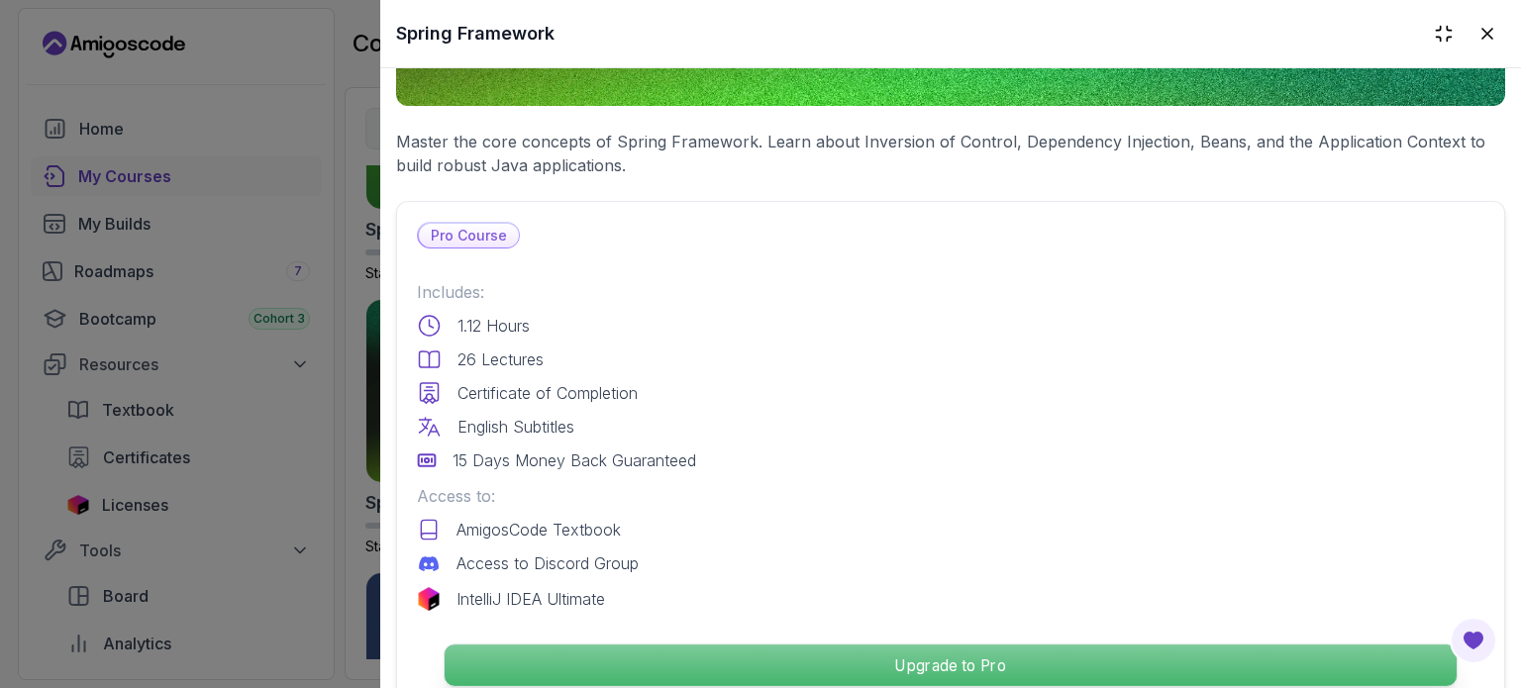
click at [825, 645] on p "Upgrade to Pro" at bounding box center [951, 666] width 1012 height 42
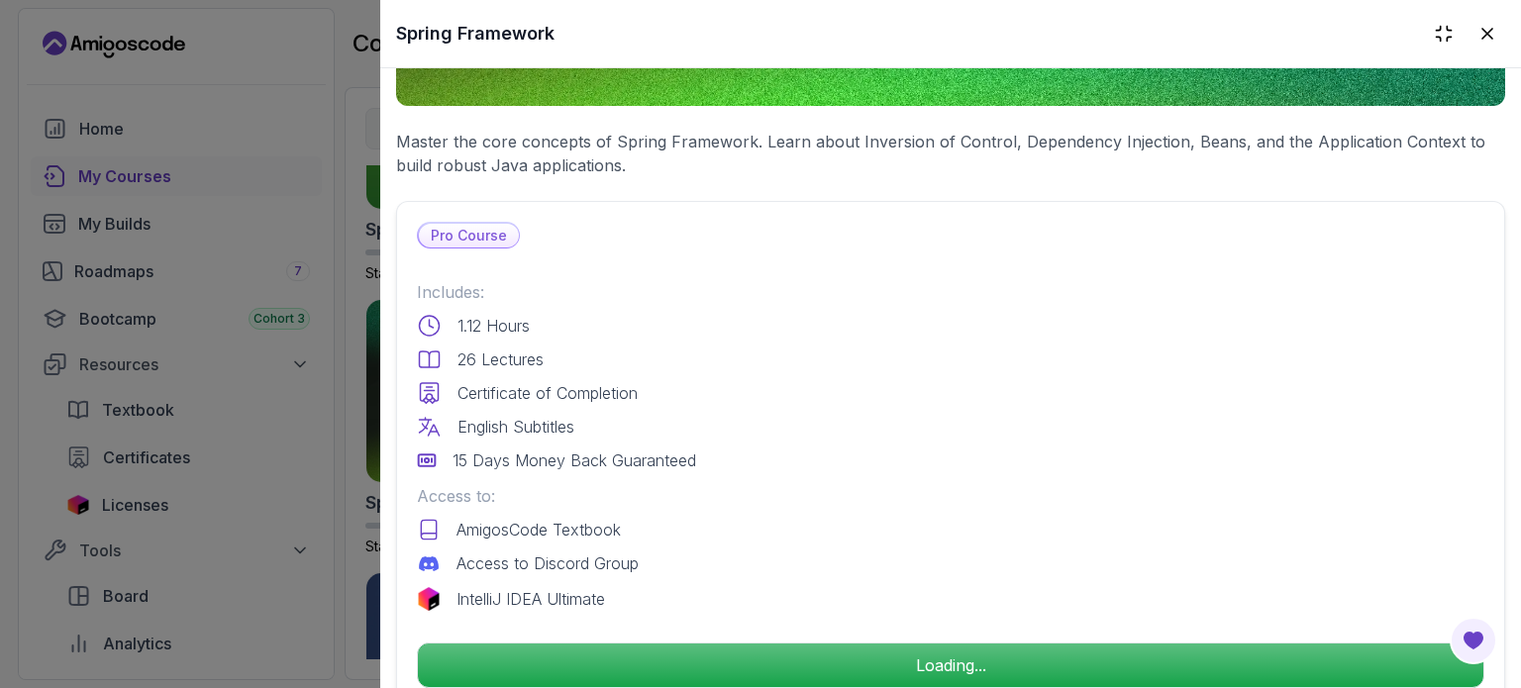
click at [307, 105] on div at bounding box center [760, 344] width 1521 height 688
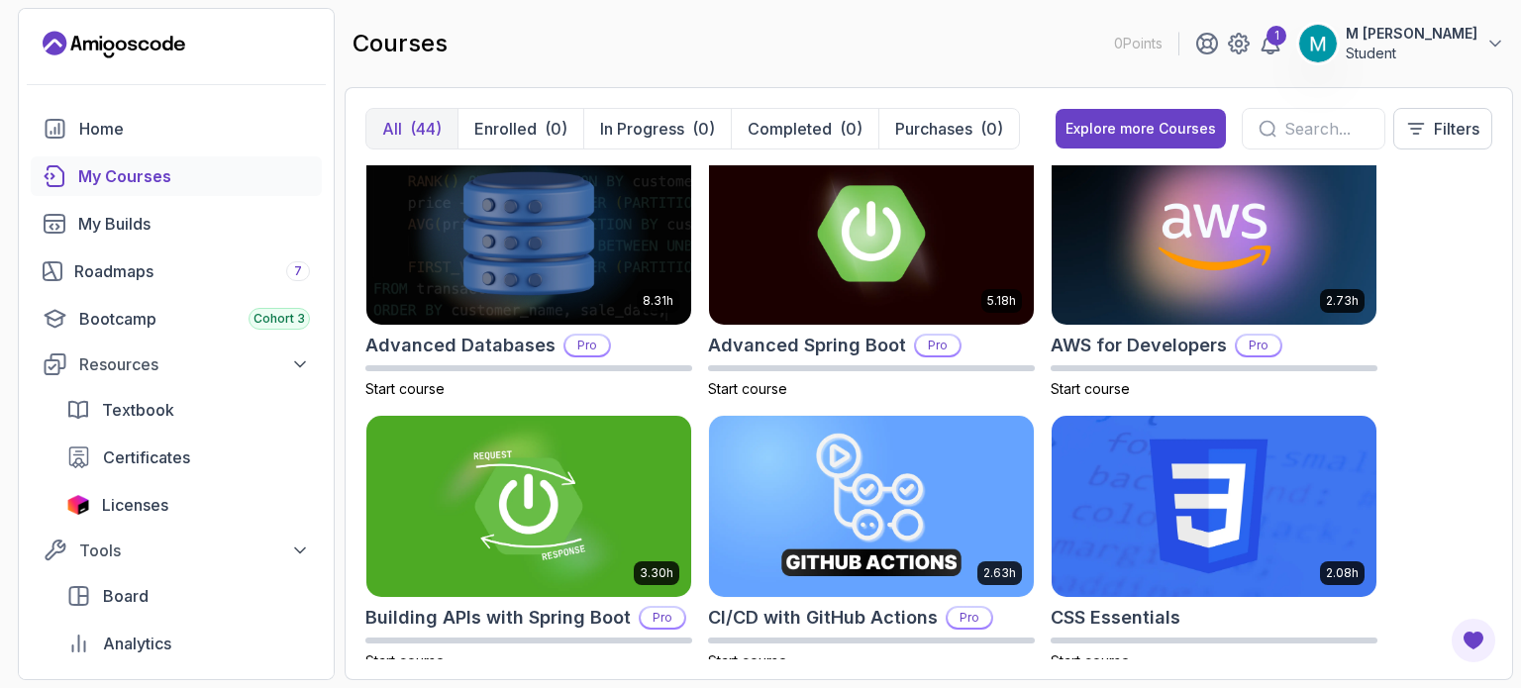
scroll to position [0, 0]
